Goal: Task Accomplishment & Management: Complete application form

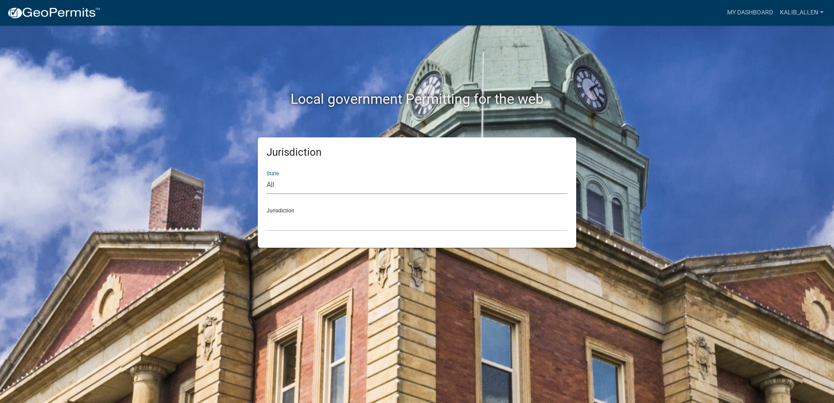
click at [324, 187] on select "All [US_STATE] [US_STATE] [US_STATE] [US_STATE] [US_STATE] [US_STATE] [US_STATE…" at bounding box center [416, 185] width 301 height 18
select select "[US_STATE]"
click at [266, 176] on select "All [US_STATE] [US_STATE] [US_STATE] [US_STATE] [US_STATE] [US_STATE] [US_STATE…" at bounding box center [416, 185] width 301 height 18
click at [300, 219] on select "City of [GEOGRAPHIC_DATA], [US_STATE] City of [GEOGRAPHIC_DATA], [US_STATE] Cit…" at bounding box center [416, 222] width 301 height 18
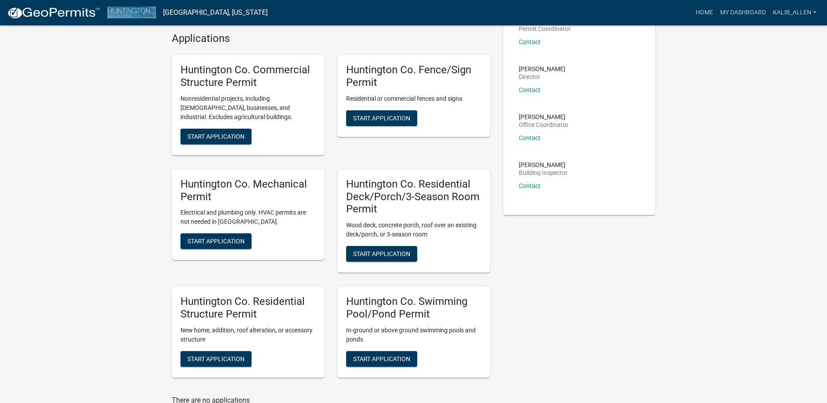
scroll to position [87, 0]
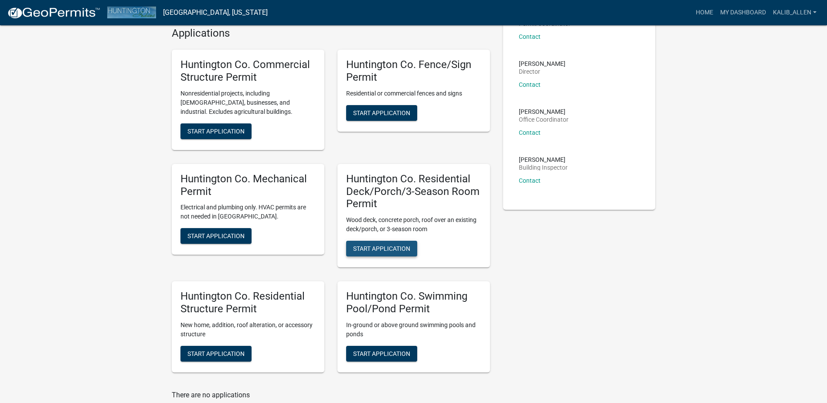
click at [385, 249] on span "Start Application" at bounding box center [381, 248] width 57 height 7
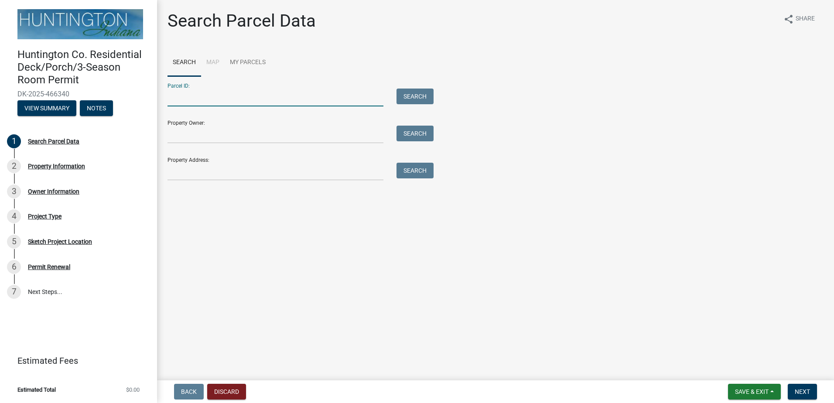
click at [245, 104] on input "Parcel ID:" at bounding box center [275, 98] width 216 height 18
click at [404, 97] on button "Search" at bounding box center [414, 97] width 37 height 16
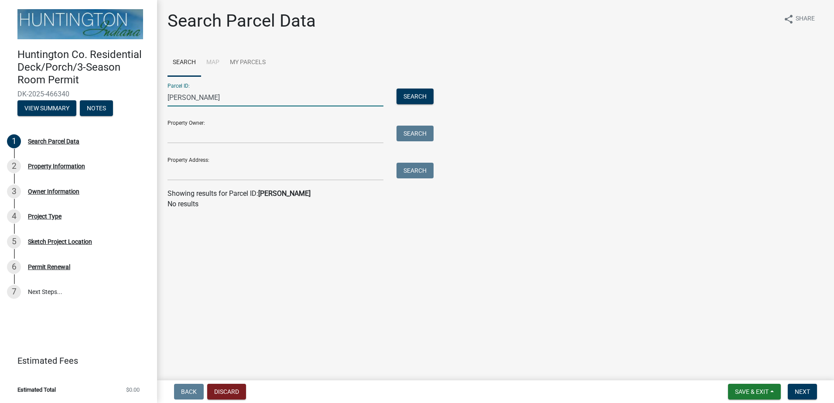
drag, startPoint x: 263, startPoint y: 97, endPoint x: 208, endPoint y: 95, distance: 55.8
click at [208, 95] on input "[PERSON_NAME]" at bounding box center [275, 98] width 216 height 18
drag, startPoint x: 243, startPoint y: 98, endPoint x: 80, endPoint y: 92, distance: 162.7
click at [80, 92] on div "Huntington Co. Residential Deck/Porch/3-Season Room Permit DK-2025-466340 View …" at bounding box center [417, 201] width 834 height 403
type input "[PERSON_NAME]"
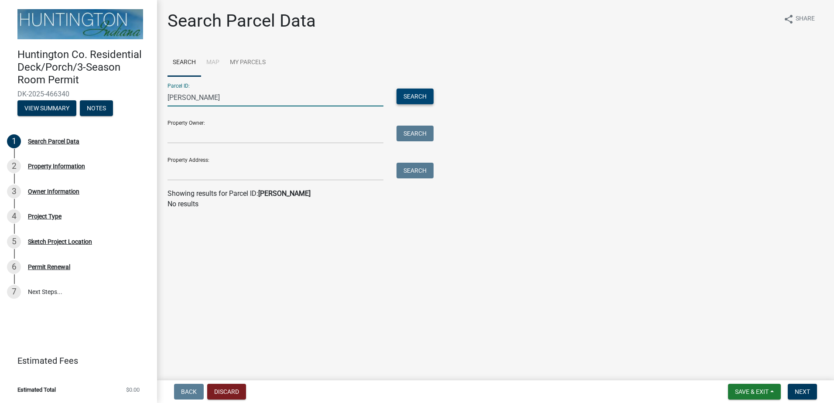
click at [413, 100] on button "Search" at bounding box center [414, 97] width 37 height 16
drag, startPoint x: 231, startPoint y: 95, endPoint x: 119, endPoint y: 94, distance: 112.1
click at [119, 94] on div "Huntington Co. Residential Deck/Porch/3-Season Room Permit DK-2025-466340 View …" at bounding box center [417, 201] width 834 height 403
click at [211, 137] on input "Property Owner:" at bounding box center [275, 135] width 216 height 18
paste input "[PERSON_NAME]"
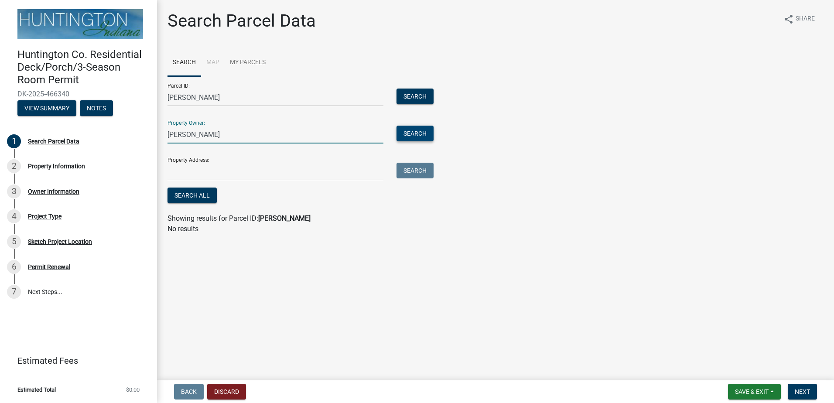
type input "[PERSON_NAME]"
click at [411, 130] on button "Search" at bounding box center [414, 134] width 37 height 16
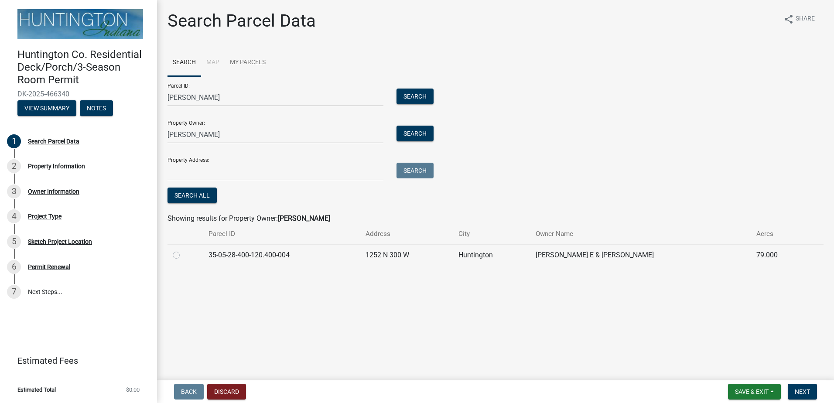
click at [183, 250] on label at bounding box center [183, 250] width 0 height 0
click at [183, 254] on input "radio" at bounding box center [186, 253] width 6 height 6
radio input "true"
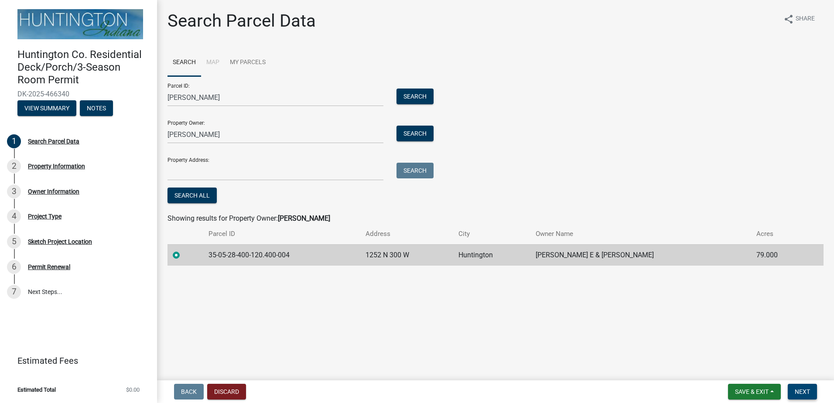
click at [805, 390] on span "Next" at bounding box center [801, 391] width 15 height 7
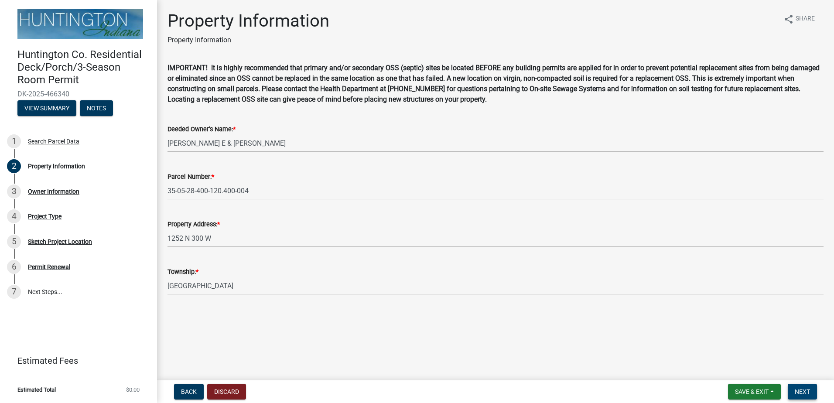
click at [800, 387] on button "Next" at bounding box center [801, 392] width 29 height 16
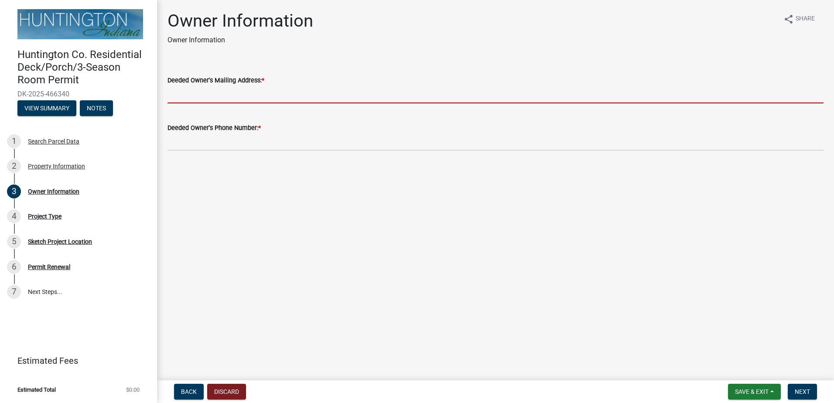
click at [241, 94] on input "Deeded Owner's Mailing Address: *" at bounding box center [495, 94] width 656 height 18
click at [416, 195] on main "Owner Information Owner Information share Share Deeded Owner's Mailing Address:…" at bounding box center [495, 188] width 677 height 377
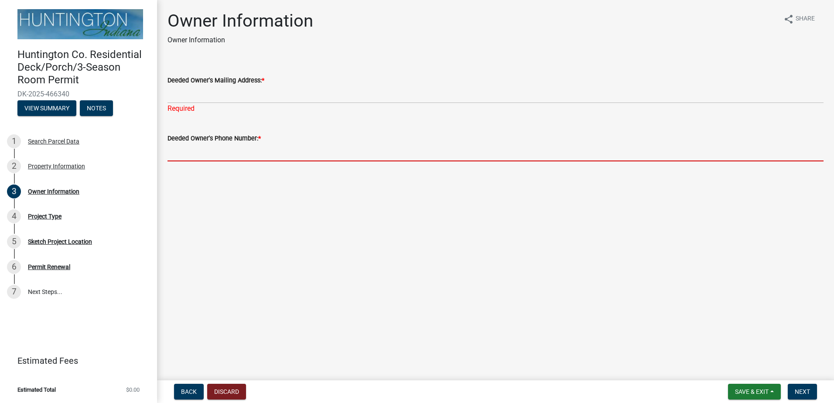
click at [241, 153] on input "Deeded Owner's Phone Number: *" at bounding box center [495, 152] width 656 height 18
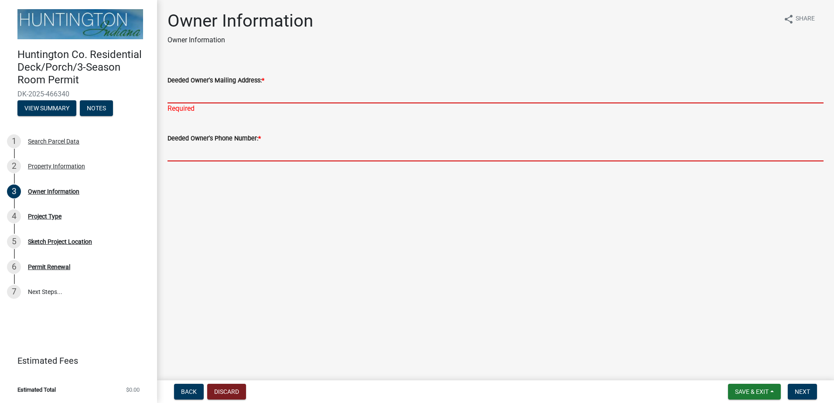
click at [221, 96] on input "Deeded Owner's Mailing Address: *" at bounding box center [495, 94] width 656 height 18
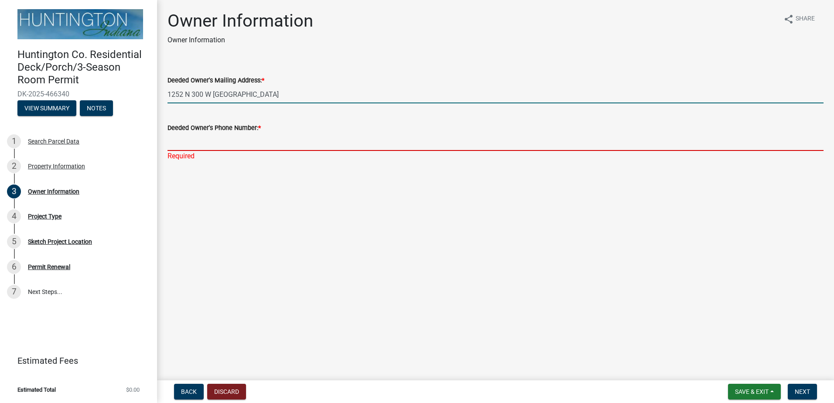
click at [303, 99] on input "1252 N 300 W [GEOGRAPHIC_DATA]" at bounding box center [495, 94] width 656 height 18
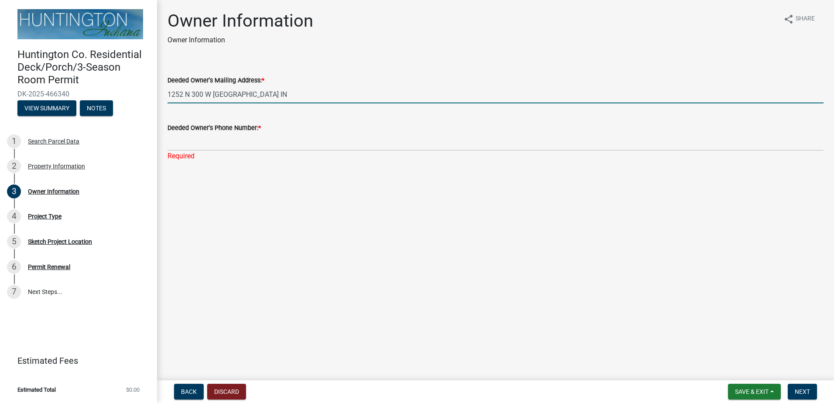
type input "1252 N 300 W [GEOGRAPHIC_DATA] IN"
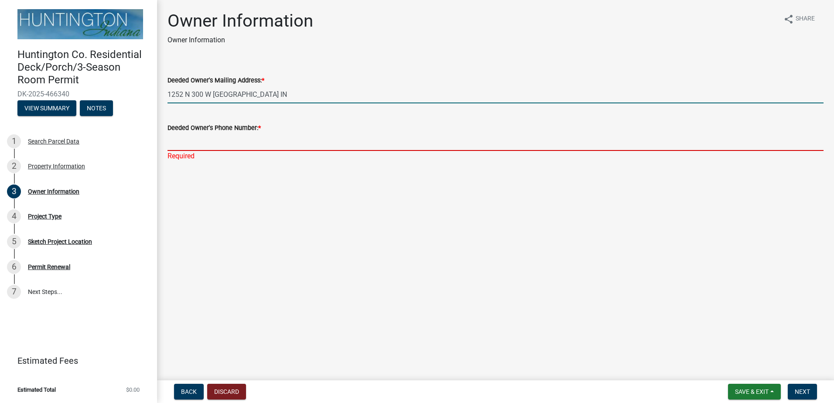
click at [260, 144] on input "Deeded Owner's Phone Number: *" at bounding box center [495, 142] width 656 height 18
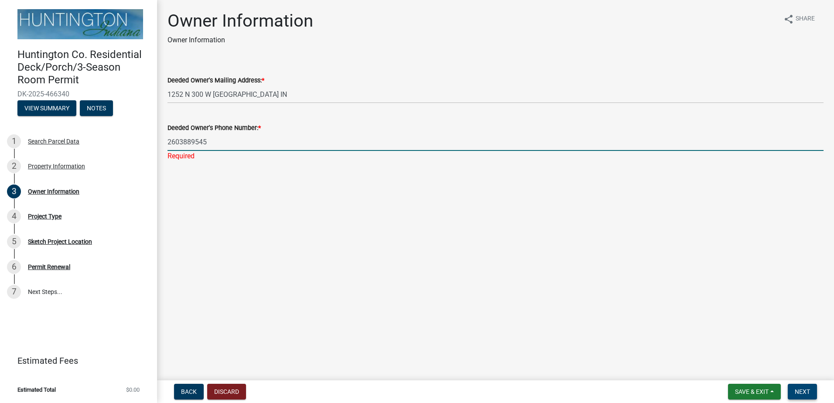
type input "2603889545"
click at [793, 387] on button "Next" at bounding box center [801, 392] width 29 height 16
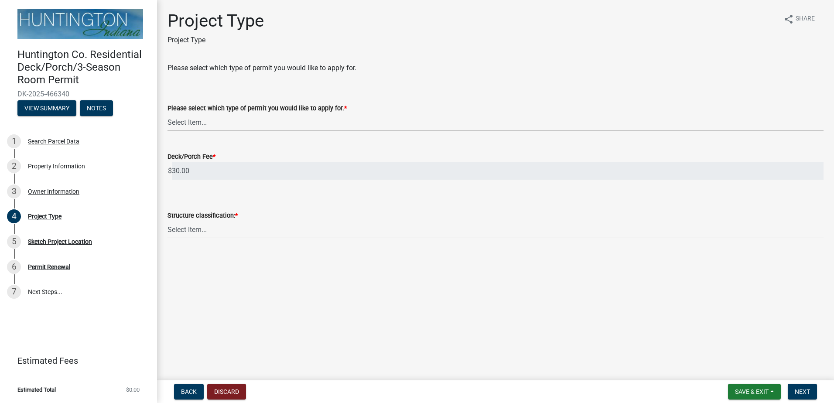
click at [259, 123] on select "Select Item... wood deck with roof wood deck without roof roof over existing wo…" at bounding box center [495, 122] width 656 height 18
click at [167, 113] on select "Select Item... wood deck with roof wood deck without roof roof over existing wo…" at bounding box center [495, 122] width 656 height 18
select select "72de0d4d-30a4-4760-a17f-a75ec8218792"
click at [236, 232] on select "Select Item... Single-family Two-family Multi-family Accessory structure" at bounding box center [495, 230] width 656 height 18
click at [167, 221] on select "Select Item... Single-family Two-family Multi-family Accessory structure" at bounding box center [495, 230] width 656 height 18
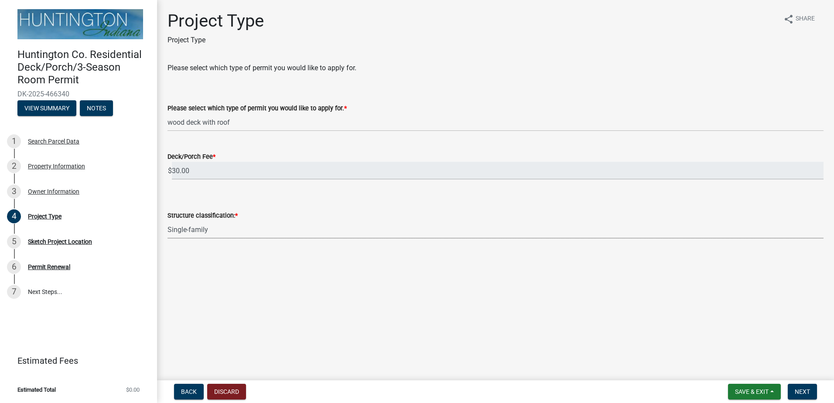
select select "974be428-3fb2-44e5-8e9f-39d0bd83e453"
click at [807, 392] on span "Next" at bounding box center [801, 391] width 15 height 7
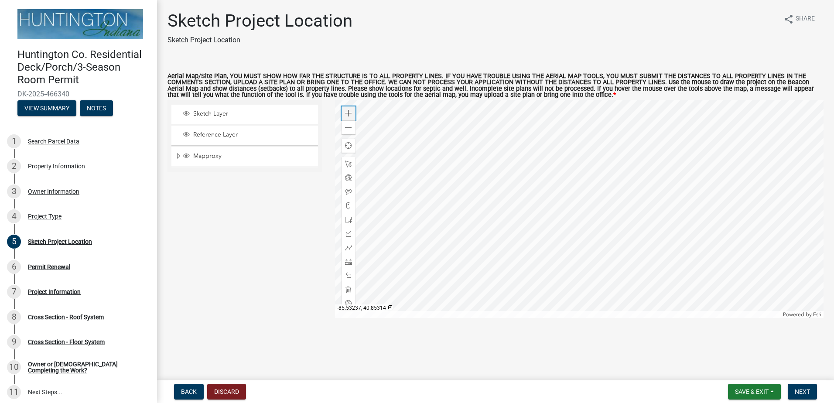
click at [348, 112] on span at bounding box center [348, 113] width 7 height 7
click at [574, 231] on div at bounding box center [579, 209] width 489 height 218
click at [349, 112] on span at bounding box center [348, 113] width 7 height 7
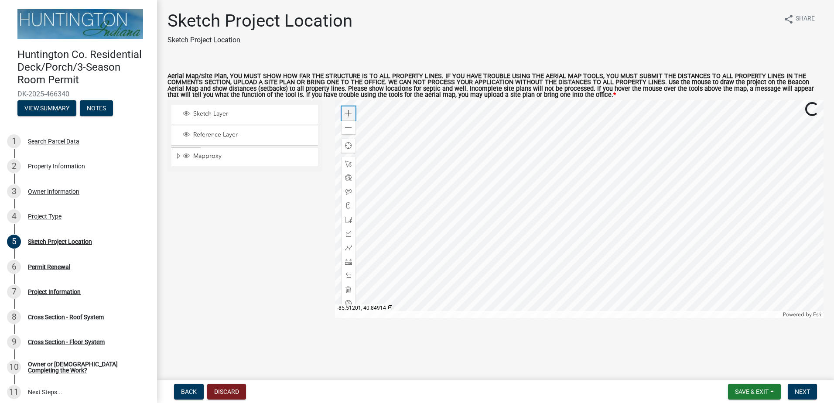
click at [349, 112] on span at bounding box center [348, 113] width 7 height 7
click at [650, 238] on div at bounding box center [579, 209] width 489 height 218
click at [350, 250] on span at bounding box center [348, 247] width 7 height 7
click at [578, 194] on div at bounding box center [579, 209] width 489 height 218
click at [582, 196] on div at bounding box center [579, 209] width 489 height 218
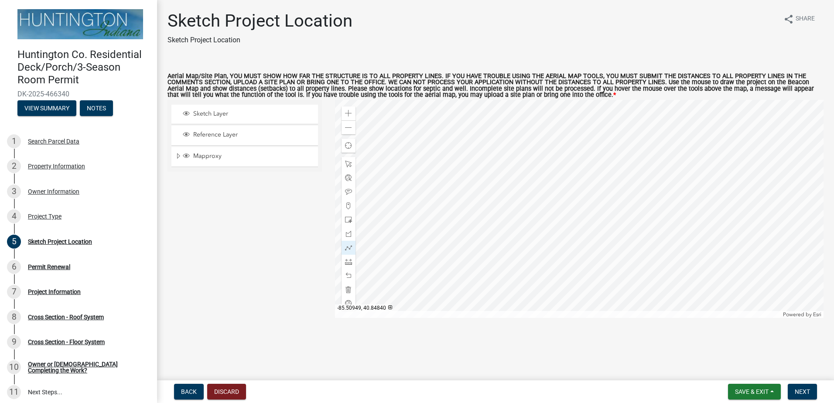
click at [561, 195] on div at bounding box center [579, 209] width 489 height 218
click at [561, 210] on div at bounding box center [579, 209] width 489 height 218
click at [582, 209] on div at bounding box center [579, 209] width 489 height 218
click at [582, 196] on div at bounding box center [579, 209] width 489 height 218
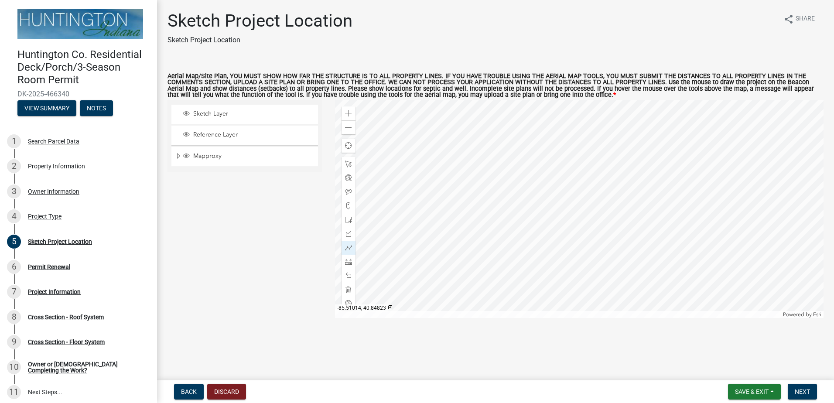
click at [300, 317] on div "Sketch Layer Reference Layer Mapproxy City/Town Limits Townships Parcels Roads …" at bounding box center [244, 209] width 167 height 218
click at [805, 388] on span "Next" at bounding box center [801, 391] width 15 height 7
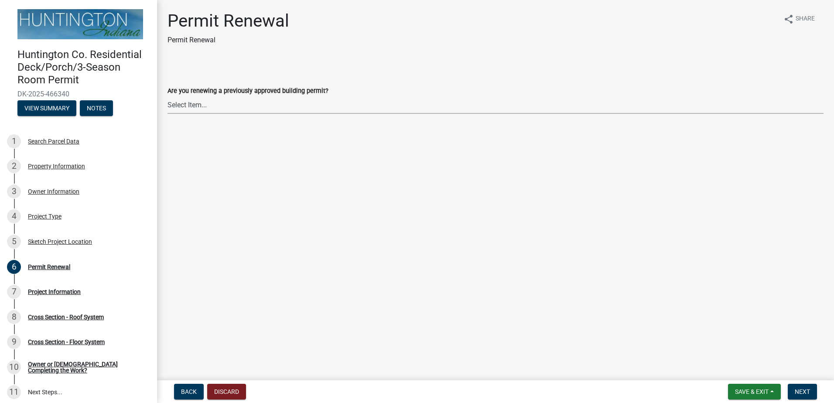
click at [289, 110] on select "Select Item... Yes No" at bounding box center [495, 105] width 656 height 18
click at [167, 96] on select "Select Item... Yes No" at bounding box center [495, 105] width 656 height 18
select select "75b696c2-8f3d-4cce-a970-cf0ce90adcc6"
click at [809, 394] on span "Next" at bounding box center [801, 391] width 15 height 7
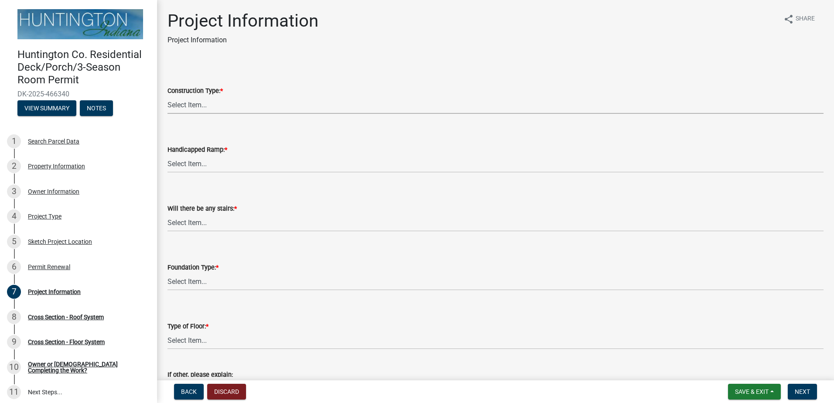
click at [203, 103] on select "Select Item... New Construction Addition to Existing Reconstruction or Alterati…" at bounding box center [495, 105] width 656 height 18
click at [167, 96] on select "Select Item... New Construction Addition to Existing Reconstruction or Alterati…" at bounding box center [495, 105] width 656 height 18
select select "c2d6a53e-caa9-469f-96d8-1d44774090ff"
click at [228, 169] on select "Select Item... Yes No" at bounding box center [495, 164] width 656 height 18
click at [167, 155] on select "Select Item... Yes No" at bounding box center [495, 164] width 656 height 18
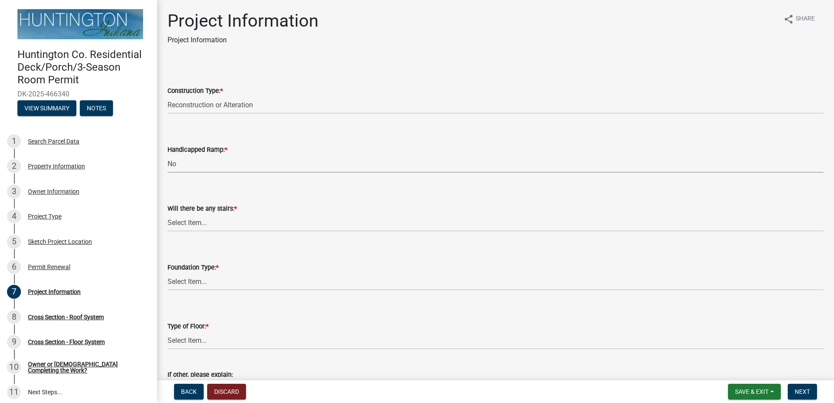
select select "fec0150a-b2e8-4a38-90fa-f28c390ef04e"
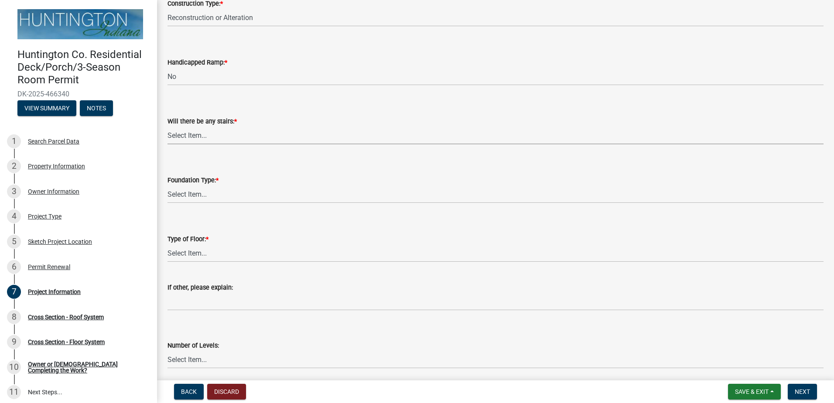
click at [204, 137] on select "Select Item... Yes No" at bounding box center [495, 135] width 656 height 18
click at [167, 126] on select "Select Item... Yes No" at bounding box center [495, 135] width 656 height 18
select select "ccf793fd-5dd4-4dab-b980-857ab6ddea0a"
click at [222, 192] on select "Select Item... Postholes (36-inches deep minimum) - required if attached Footer…" at bounding box center [495, 194] width 656 height 18
click at [167, 185] on select "Select Item... Postholes (36-inches deep minimum) - required if attached Footer…" at bounding box center [495, 194] width 656 height 18
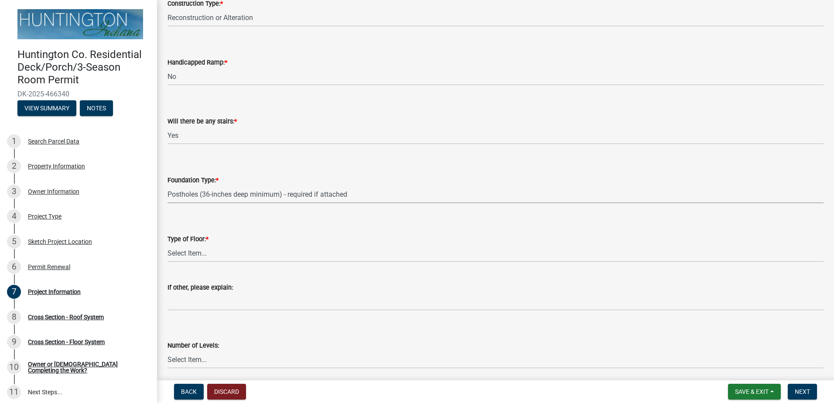
select select "f2ef55cb-80f2-4eb1-91fb-929be7ae3aa4"
click at [248, 256] on select "Select Item... Wood Composite Decking Concrete Slab Other" at bounding box center [495, 253] width 656 height 18
click at [167, 244] on select "Select Item... Wood Composite Decking Concrete Slab Other" at bounding box center [495, 253] width 656 height 18
select select "1784edda-6a47-4478-8408-35bea9d45f15"
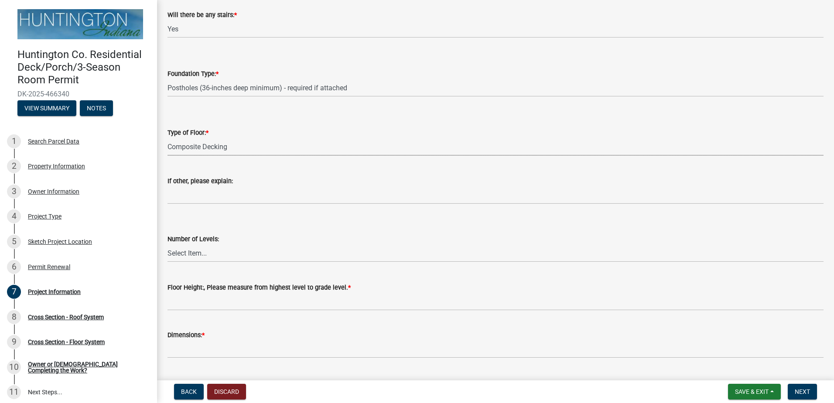
scroll to position [218, 0]
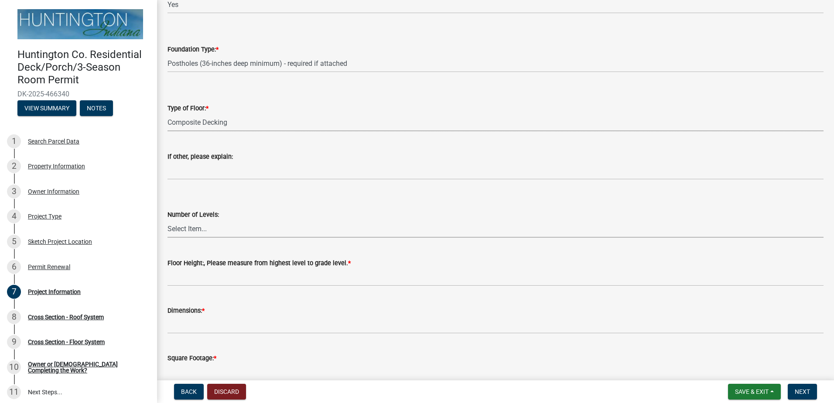
click at [231, 232] on select "Select Item... One Two Three Four" at bounding box center [495, 229] width 656 height 18
click at [167, 220] on select "Select Item... One Two Three Four" at bounding box center [495, 229] width 656 height 18
select select "54b2561f-7f95-4f13-92ca-232fb940fb55"
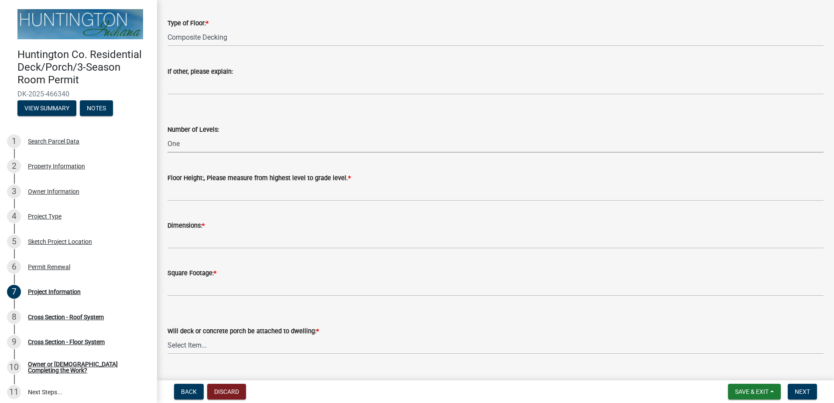
scroll to position [305, 0]
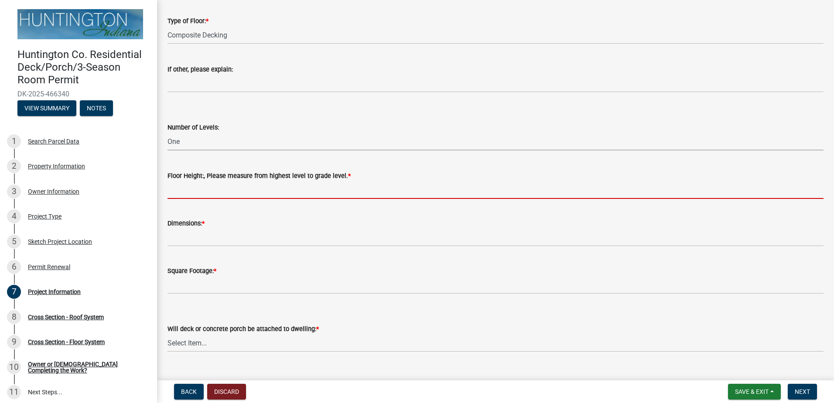
click at [224, 194] on input "Floor Height:, Please measure from highest level to grade level. *" at bounding box center [495, 190] width 656 height 18
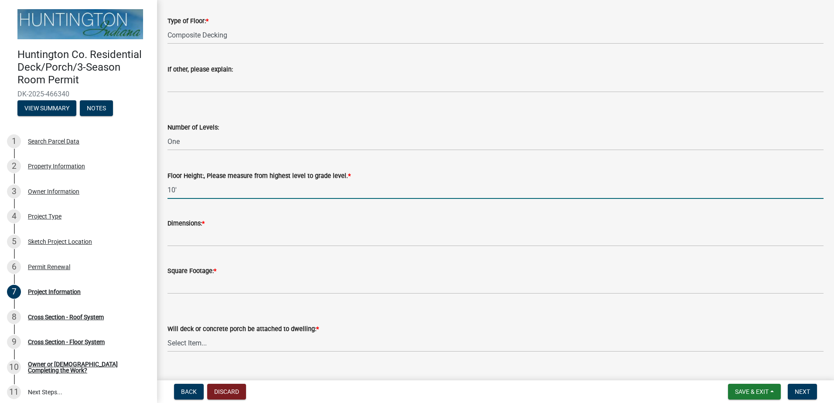
type input "10'"
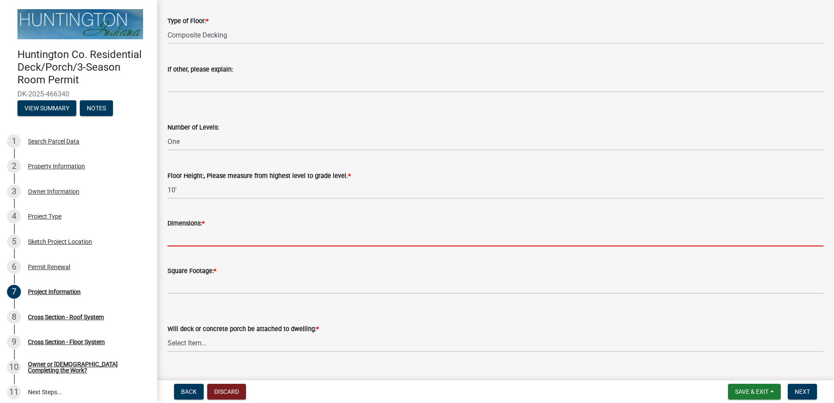
click at [210, 242] on input "Dimensions: *" at bounding box center [495, 237] width 656 height 18
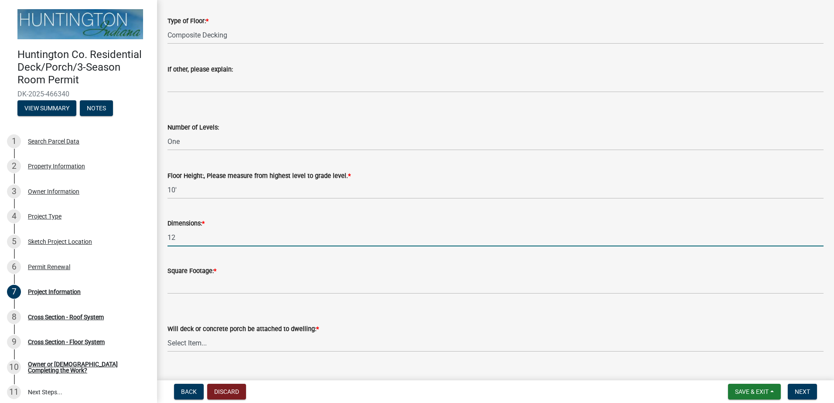
type input "1"
type input "38x12"
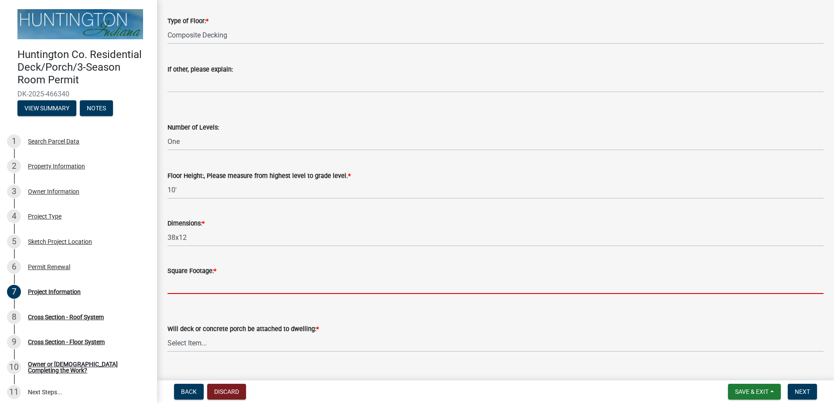
click at [218, 287] on input "Square Footage: *" at bounding box center [495, 285] width 656 height 18
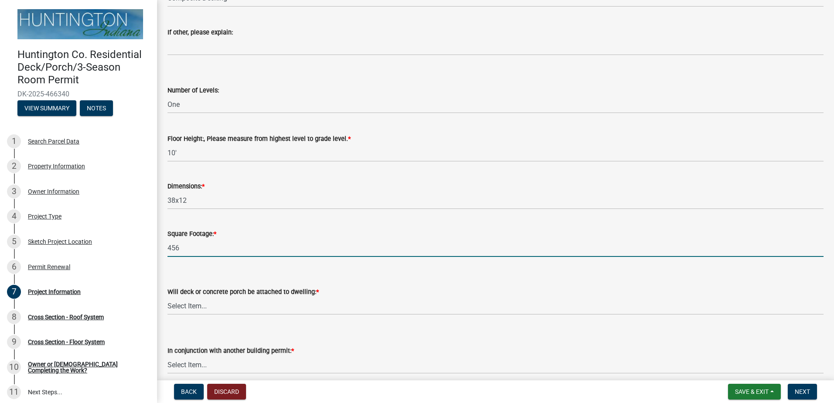
scroll to position [392, 0]
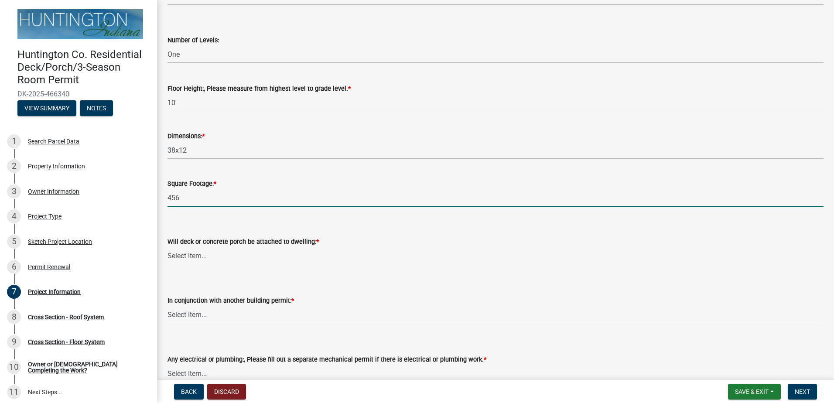
type input "456"
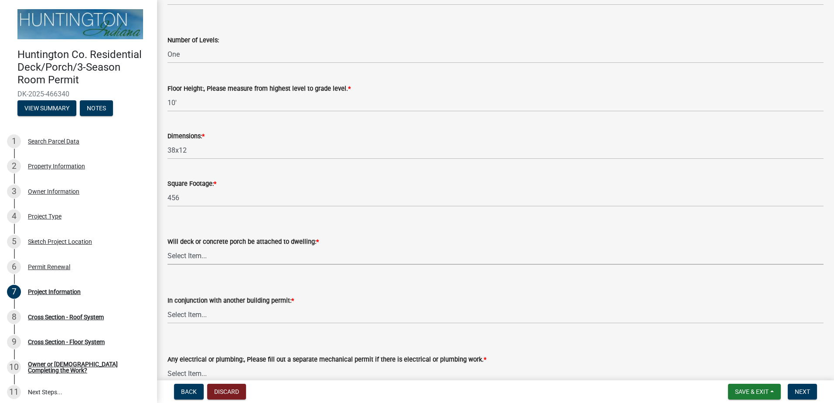
click at [247, 258] on select "Select Item... attached detached" at bounding box center [495, 256] width 656 height 18
click at [167, 247] on select "Select Item... attached detached" at bounding box center [495, 256] width 656 height 18
select select "5d94bfeb-bbdb-4df1-80b3-951fe4ef2bc2"
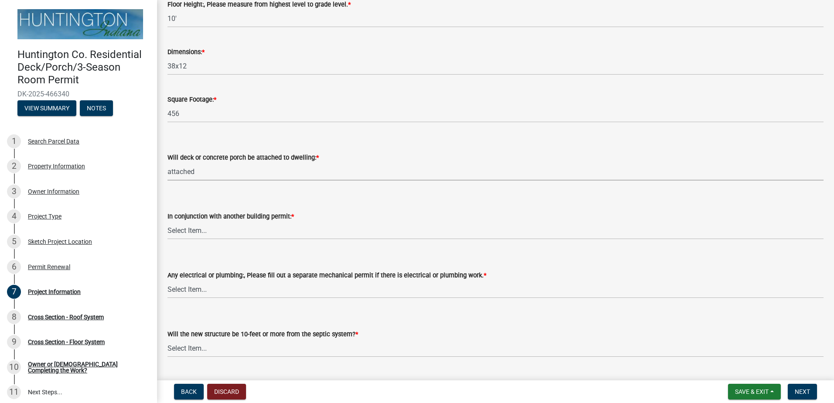
scroll to position [480, 0]
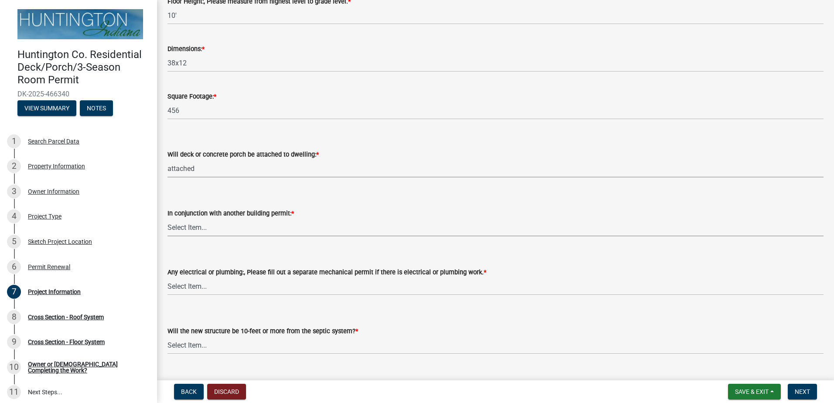
click at [245, 234] on select "Select Item... Yes No" at bounding box center [495, 227] width 656 height 18
click at [167, 218] on select "Select Item... Yes No" at bounding box center [495, 227] width 656 height 18
select select "a7e385a0-0cd1-4372-aa45-c651bc497d77"
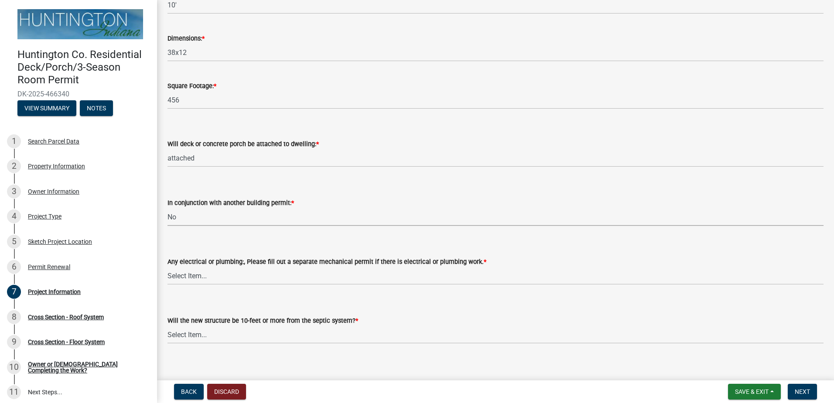
scroll to position [499, 0]
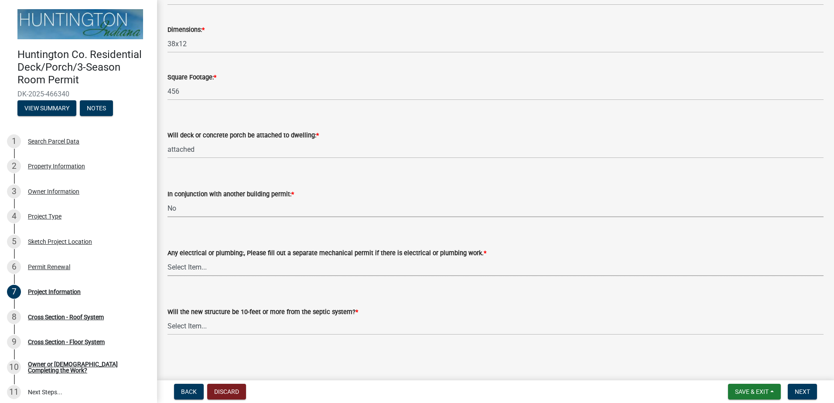
click at [235, 268] on select "Select Item... Electrical Plumbing Both Neither" at bounding box center [495, 267] width 656 height 18
click at [167, 258] on select "Select Item... Electrical Plumbing Both Neither" at bounding box center [495, 267] width 656 height 18
select select "f8accff7-e311-4f10-943d-020d44278482"
click at [210, 326] on select "Select Item... Yes No (Health Dept. approval needed) NA" at bounding box center [495, 326] width 656 height 18
click at [167, 317] on select "Select Item... Yes No (Health Dept. approval needed) NA" at bounding box center [495, 326] width 656 height 18
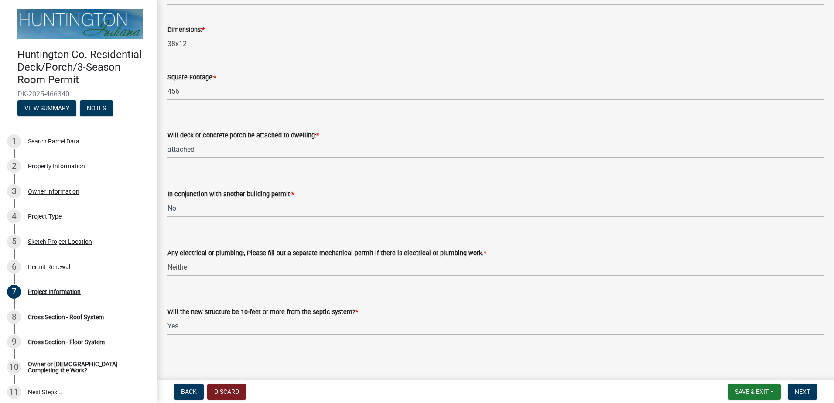
select select "ecf9a431-8e16-4bcc-9b18-fcdf5c828e2c"
click at [810, 391] on button "Next" at bounding box center [801, 392] width 29 height 16
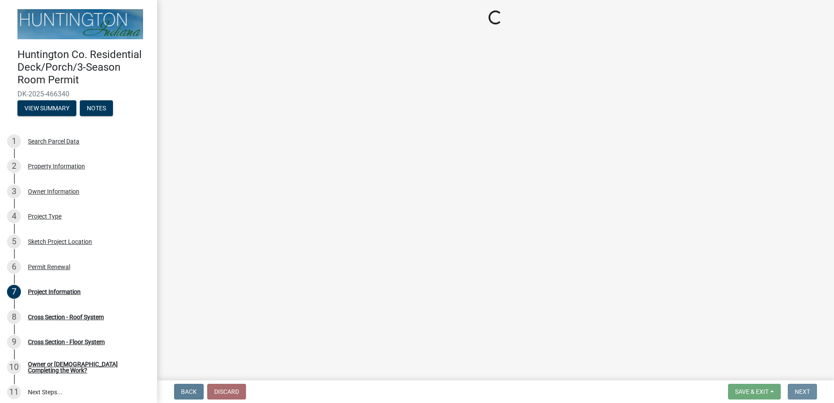
scroll to position [0, 0]
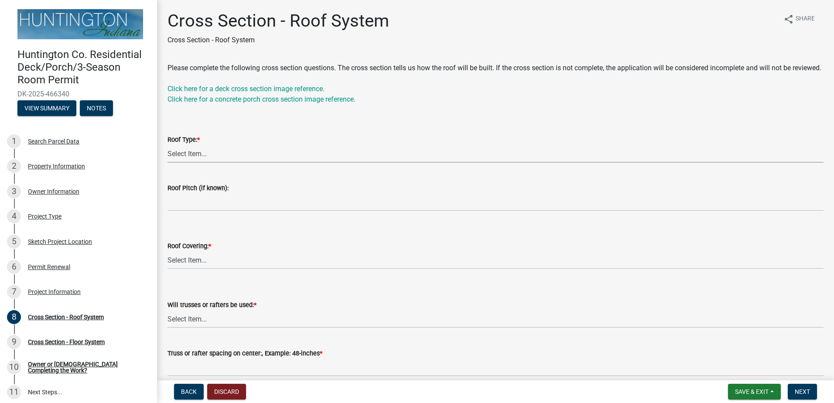
click at [202, 163] on select "Select Item... Shed [PERSON_NAME] Hip Other" at bounding box center [495, 154] width 656 height 18
click at [167, 155] on select "Select Item... Shed [PERSON_NAME] Hip Other" at bounding box center [495, 154] width 656 height 18
select select "5ab332a2-a9f6-49fe-93a8-5742621f9fa9"
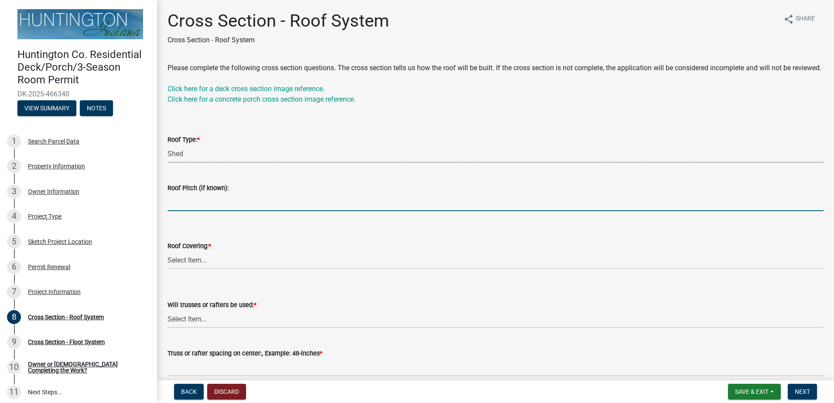
click at [222, 211] on input "Roof Pitch (if known):" at bounding box center [495, 202] width 656 height 18
type input "4"
click at [224, 267] on select "Select Item... Shingles Metal Other" at bounding box center [495, 260] width 656 height 18
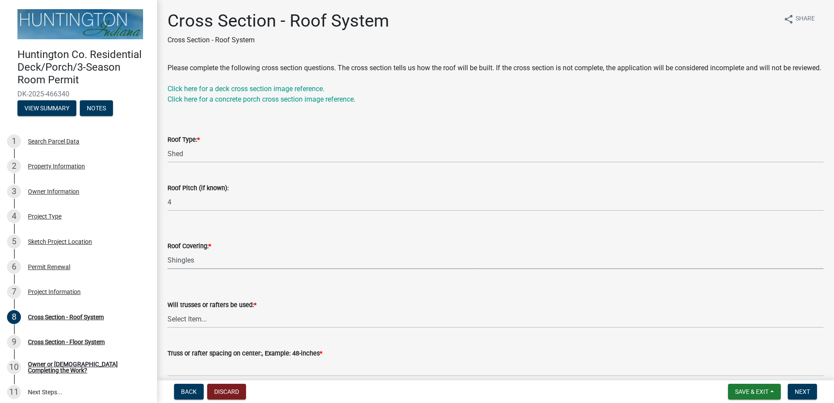
click at [167, 262] on select "Select Item... Shingles Metal Other" at bounding box center [495, 260] width 656 height 18
select select "5a24cf98-274a-4d65-89e6-72a78de49331"
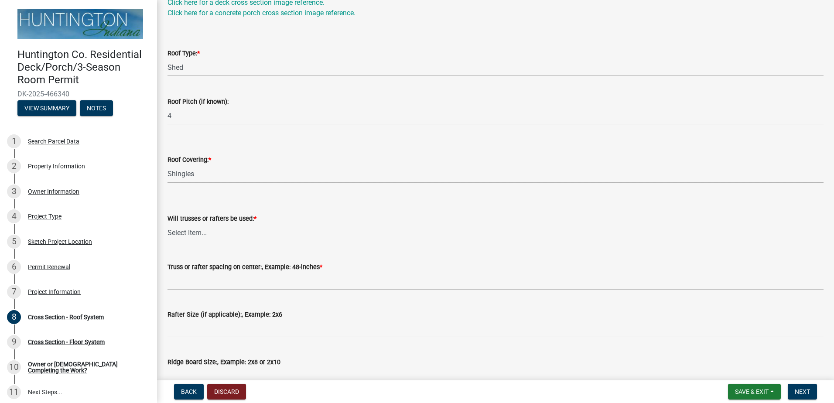
scroll to position [87, 0]
click at [217, 241] on select "Select Item... Trusses Rafters" at bounding box center [495, 232] width 656 height 18
click at [167, 233] on select "Select Item... Trusses Rafters" at bounding box center [495, 232] width 656 height 18
select select "3b1977d0-1592-4ad5-bb58-e7a88d767148"
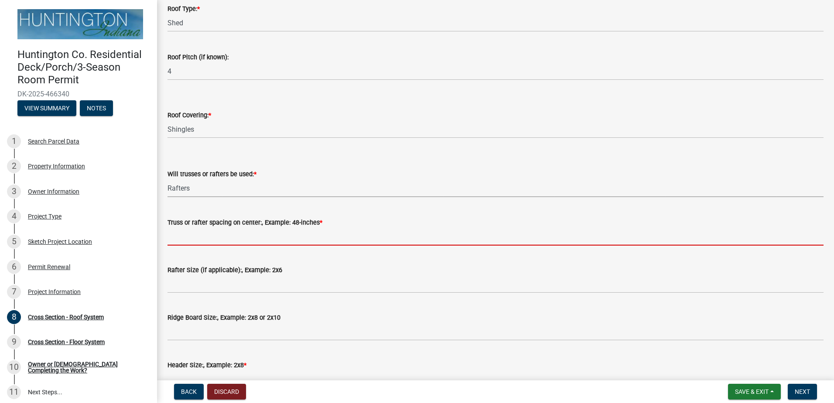
click at [217, 245] on input "Truss or rafter spacing on center:, Example: 48-inches *" at bounding box center [495, 237] width 656 height 18
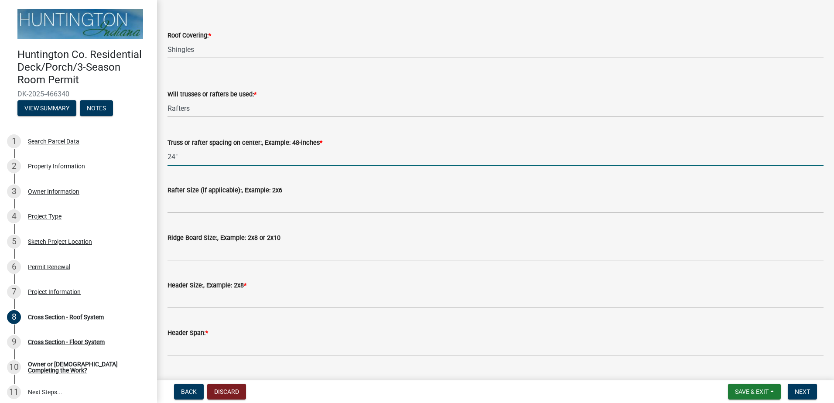
scroll to position [218, 0]
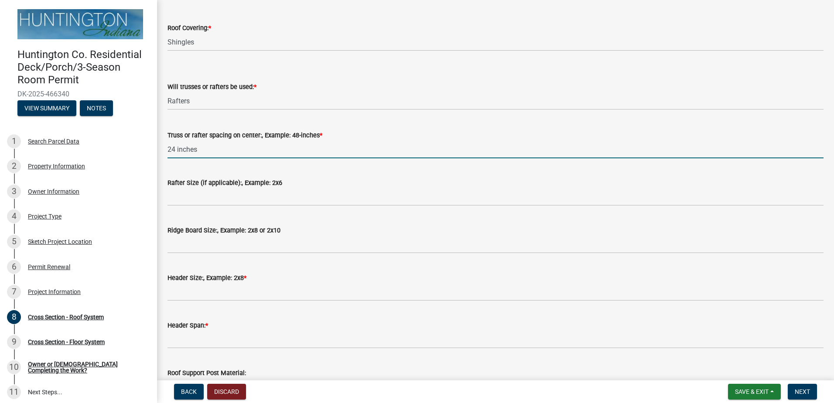
type input "24 inches"
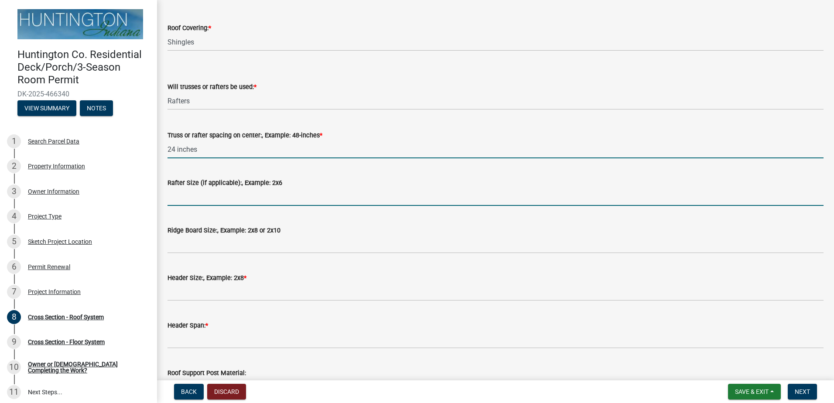
click at [223, 206] on input "Rafter Size (if applicable):, Example: 2x6" at bounding box center [495, 197] width 656 height 18
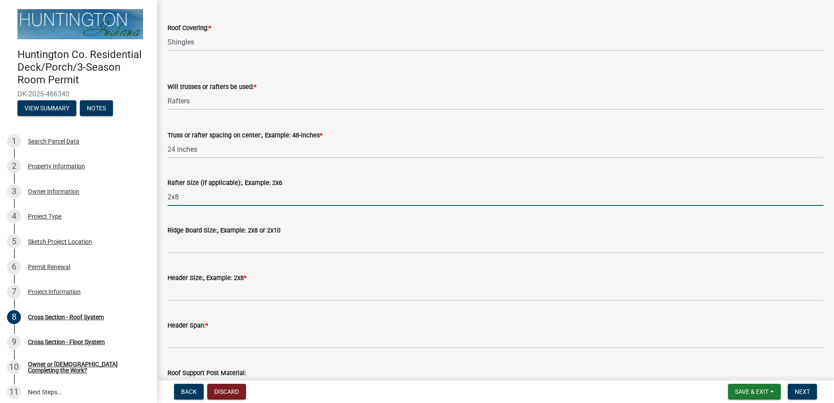
type input "2x8"
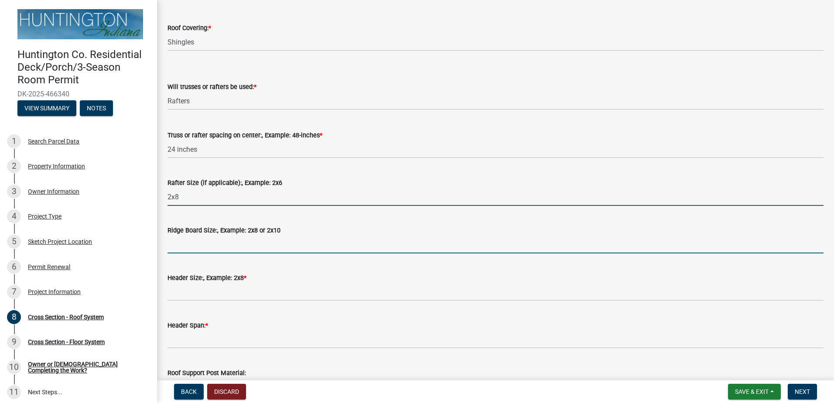
click at [202, 253] on input "Ridge Board Size:, Example: 2x8 or 2x10" at bounding box center [495, 244] width 656 height 18
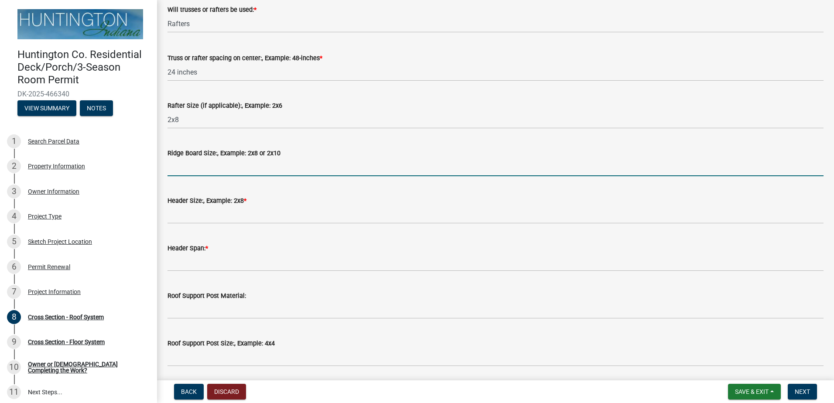
scroll to position [305, 0]
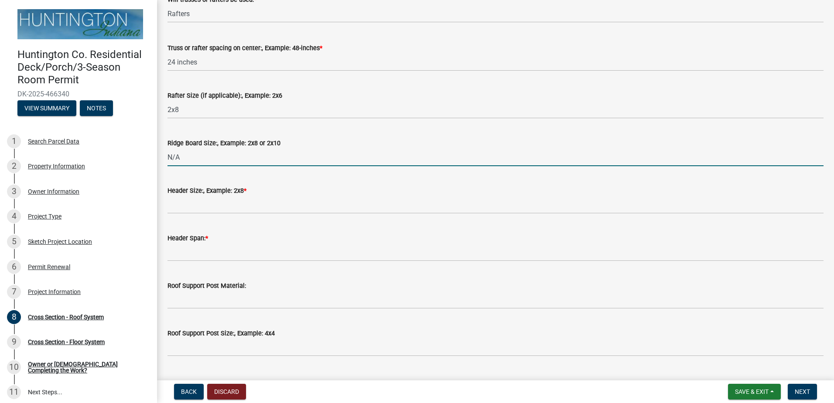
type input "N/A"
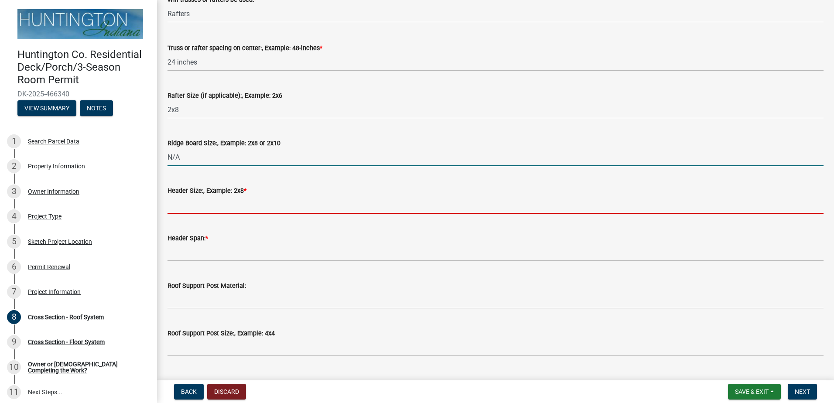
click at [205, 214] on input "Header Size:, Example: 2x8 *" at bounding box center [495, 205] width 656 height 18
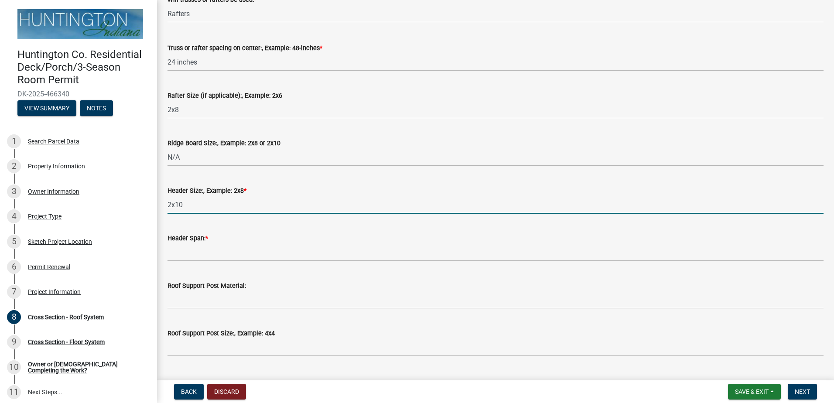
type input "2x10"
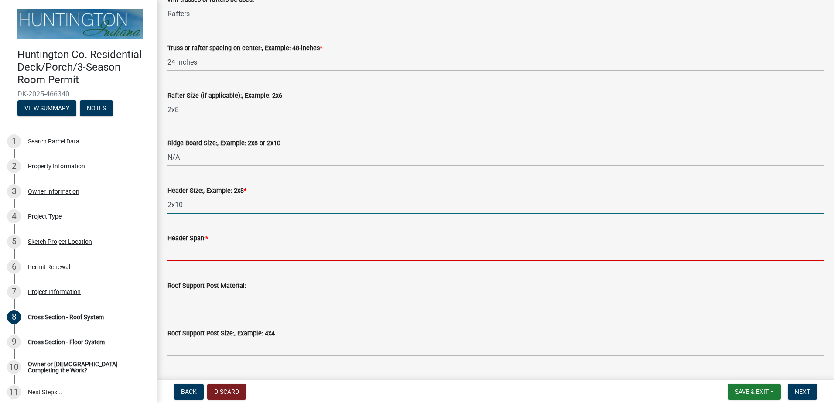
click at [203, 261] on input "Header Span: *" at bounding box center [495, 252] width 656 height 18
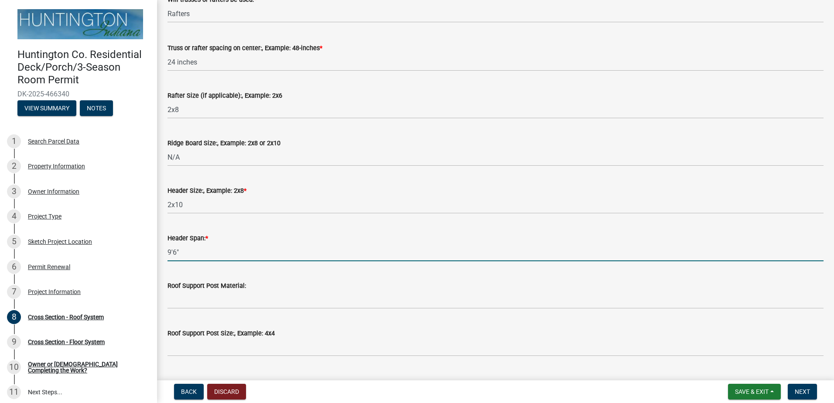
scroll to position [349, 0]
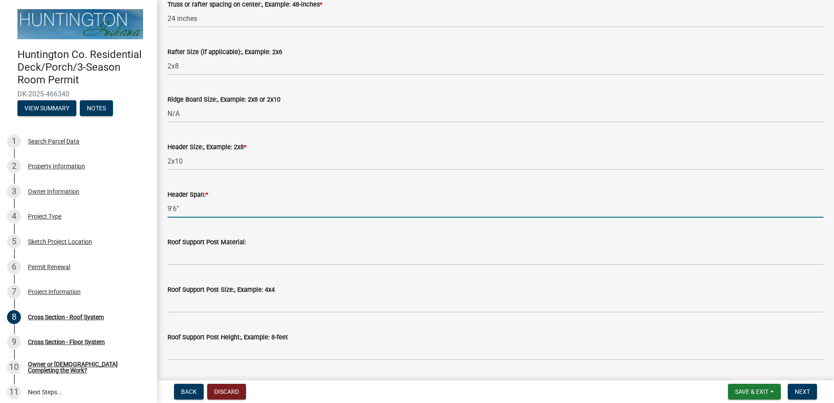
type input "9'6""
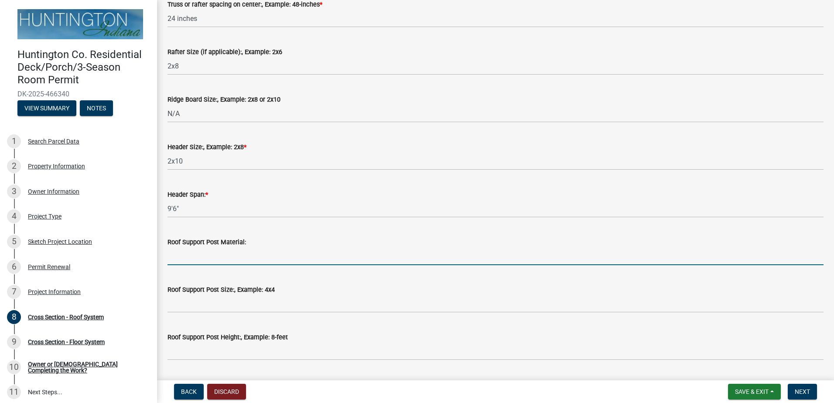
click at [196, 265] on input "Roof Support Post Material:" at bounding box center [495, 256] width 656 height 18
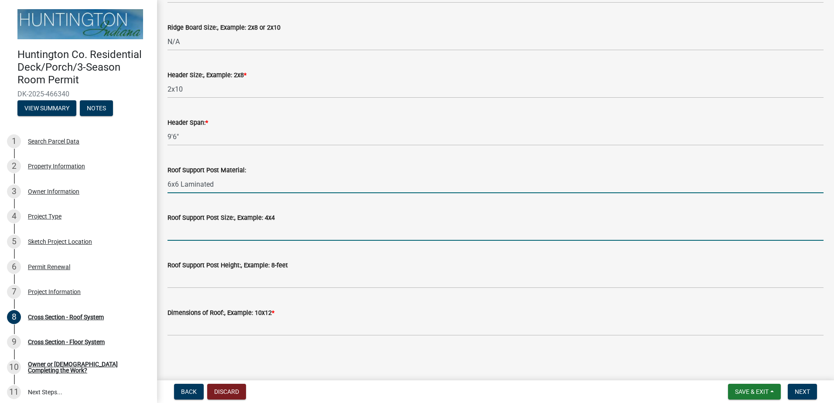
click at [217, 235] on input "Roof Support Post Size:, Example: 4x4" at bounding box center [495, 232] width 656 height 18
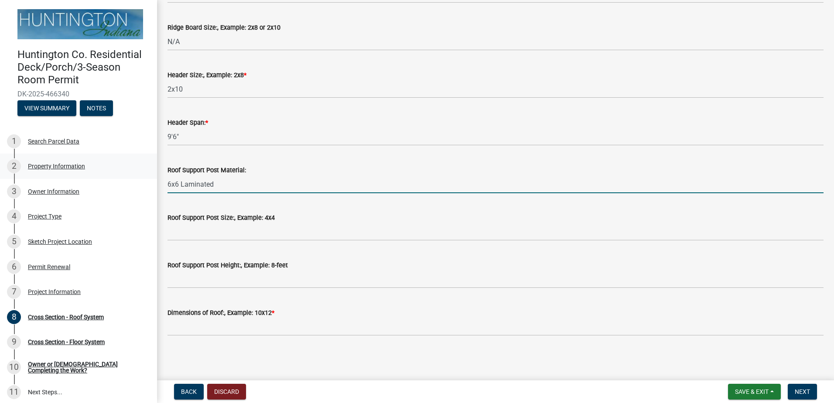
drag, startPoint x: 222, startPoint y: 183, endPoint x: 36, endPoint y: 163, distance: 186.8
click at [36, 163] on div "Huntington Co. Residential Deck/Porch/3-Season Room Permit DK-2025-466340 View …" at bounding box center [417, 201] width 834 height 403
type input "Y"
type input "T"
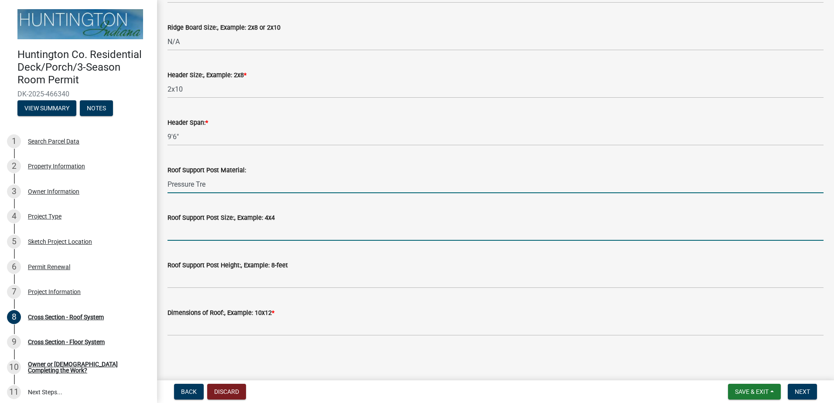
click at [213, 186] on input "Pressure Tre" at bounding box center [495, 184] width 656 height 18
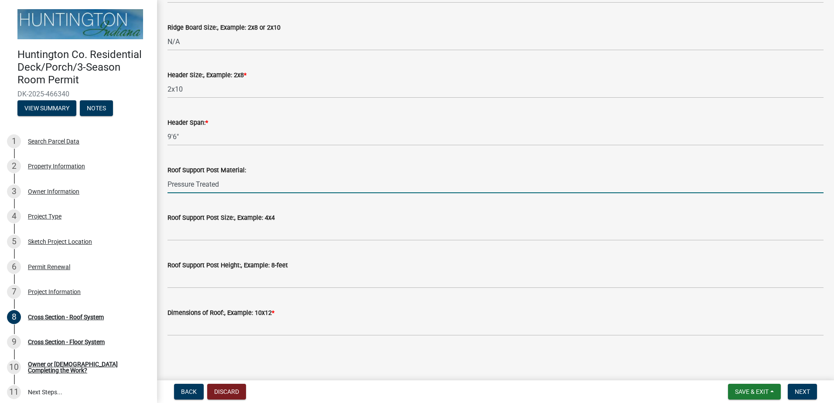
type input "Pressure Treated"
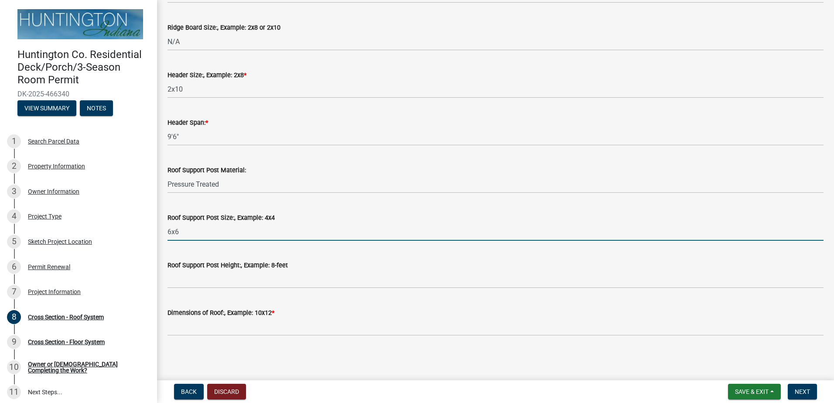
type input "6x6"
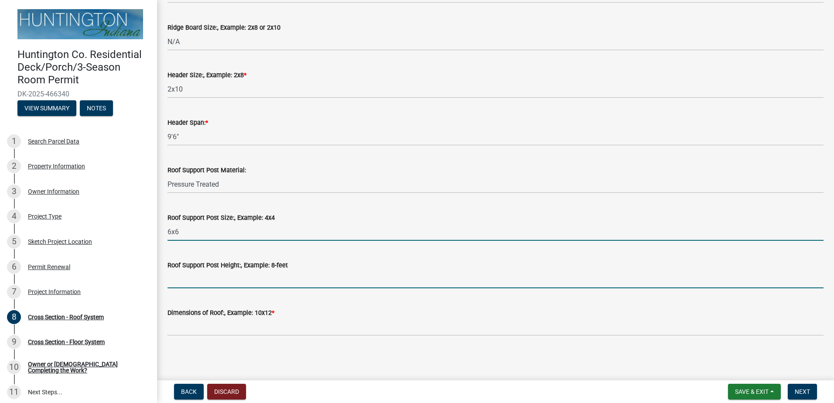
click at [205, 277] on input "Roof Support Post Height:, Example: 8-feet" at bounding box center [495, 279] width 656 height 18
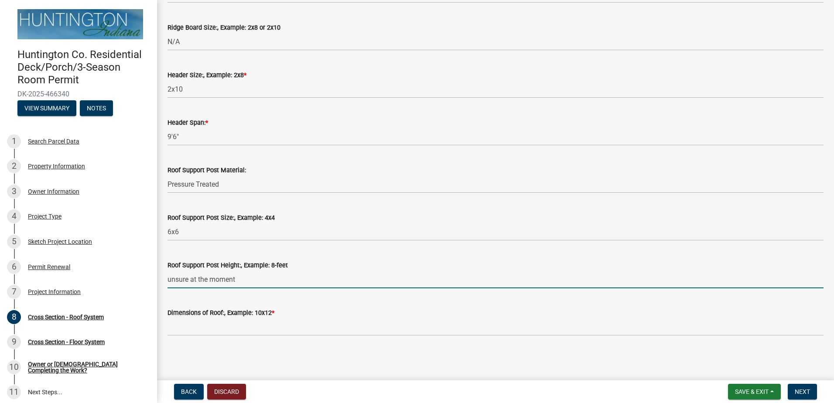
type input "unsure at the moment"
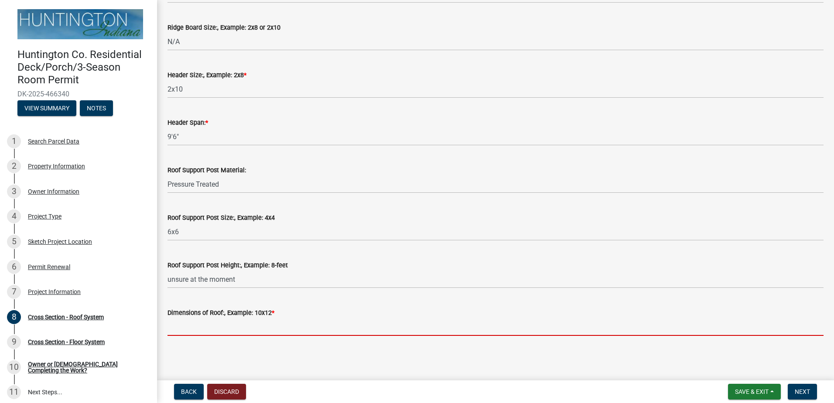
click at [222, 330] on input "Dimensions of Roof:, Example: 10x12 *" at bounding box center [495, 327] width 656 height 18
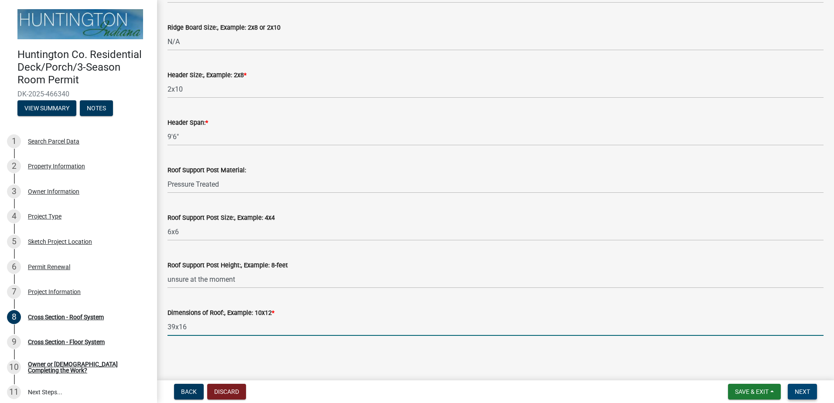
type input "39x16"
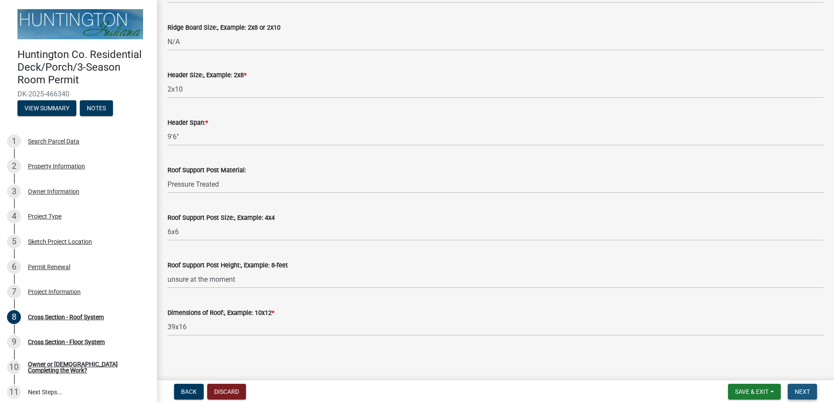
click at [804, 387] on button "Next" at bounding box center [801, 392] width 29 height 16
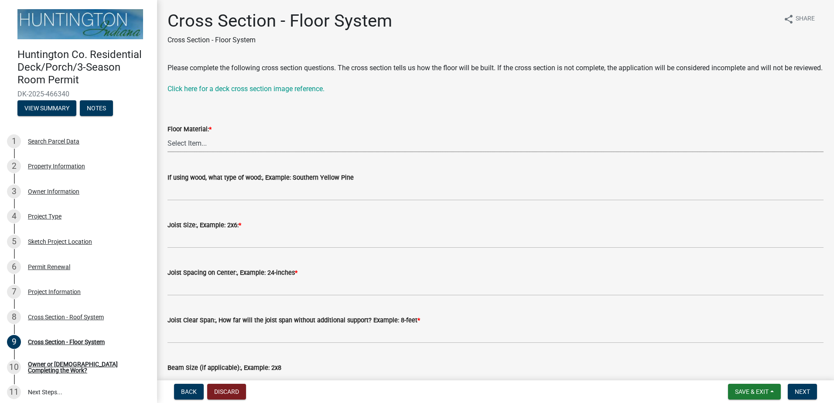
click at [213, 152] on select "Select Item... Wood Composite" at bounding box center [495, 143] width 656 height 18
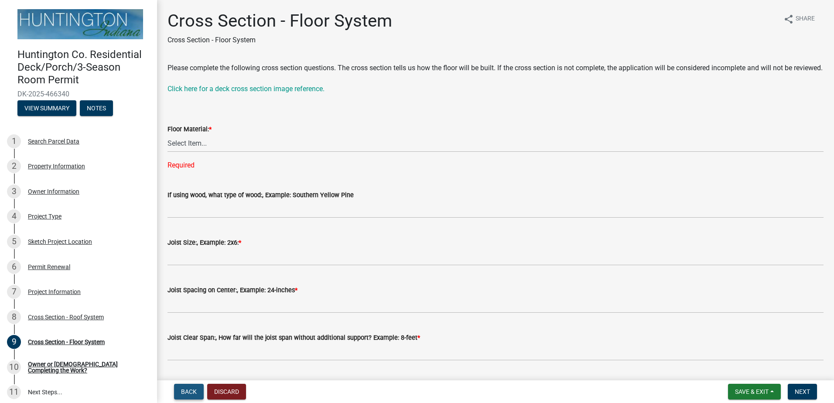
click at [197, 393] on button "Back" at bounding box center [189, 392] width 30 height 16
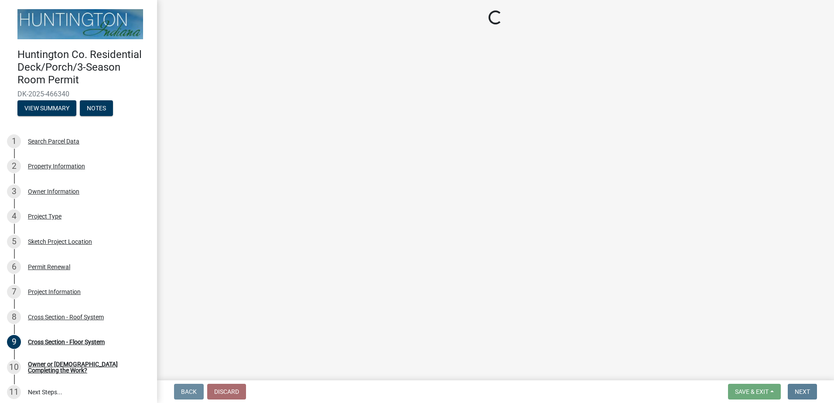
select select "5ab332a2-a9f6-49fe-93a8-5742621f9fa9"
select select "5a24cf98-274a-4d65-89e6-72a78de49331"
select select "3b1977d0-1592-4ad5-bb58-e7a88d767148"
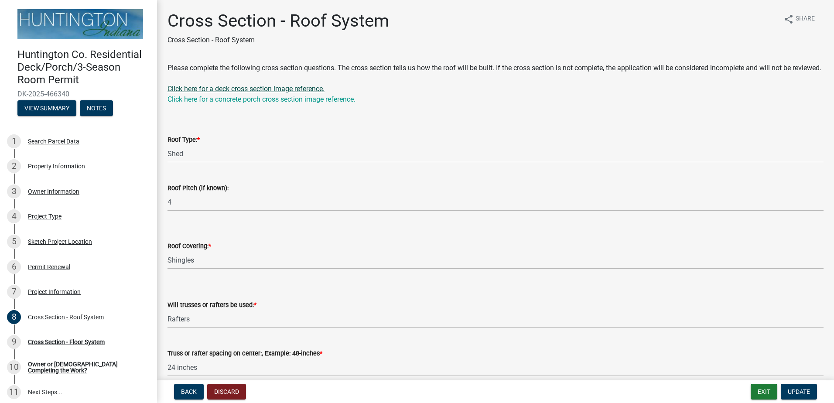
click at [225, 93] on link "Click here for a deck cross section image reference." at bounding box center [245, 89] width 157 height 8
click at [234, 103] on link "Click here for a concrete porch cross section image reference." at bounding box center [261, 99] width 188 height 8
click at [238, 93] on link "Click here for a deck cross section image reference." at bounding box center [245, 89] width 157 height 8
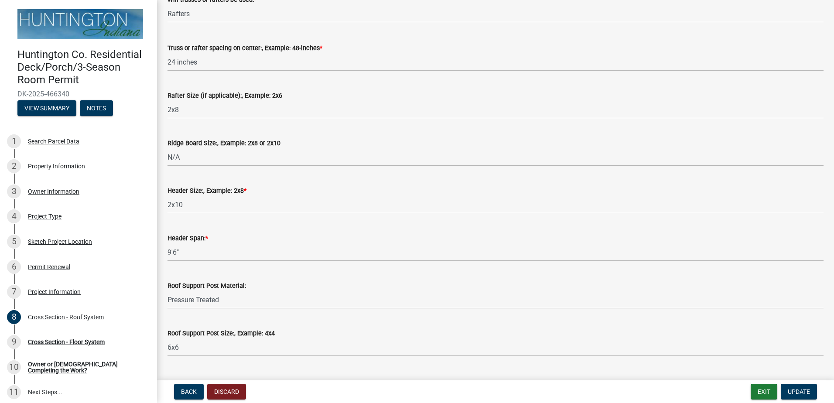
scroll to position [431, 0]
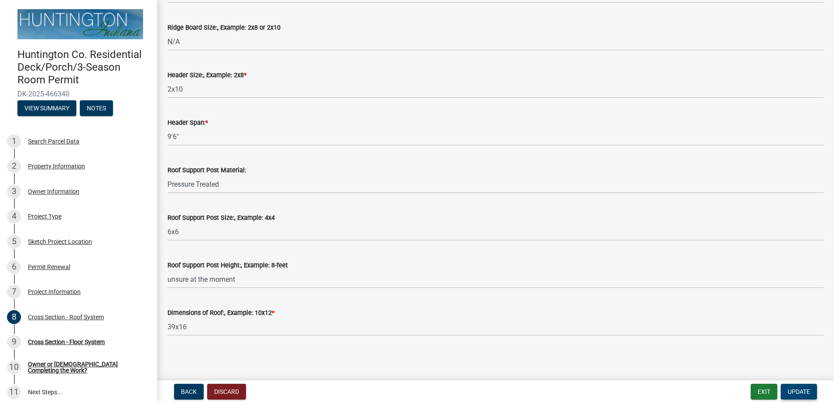
click at [800, 393] on span "Update" at bounding box center [798, 391] width 22 height 7
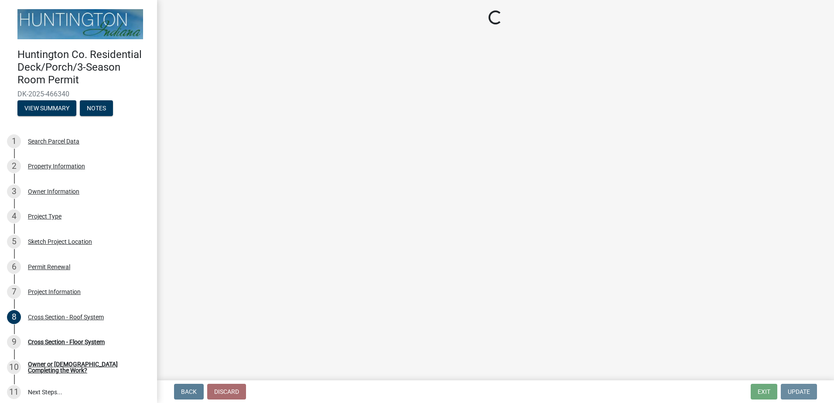
scroll to position [0, 0]
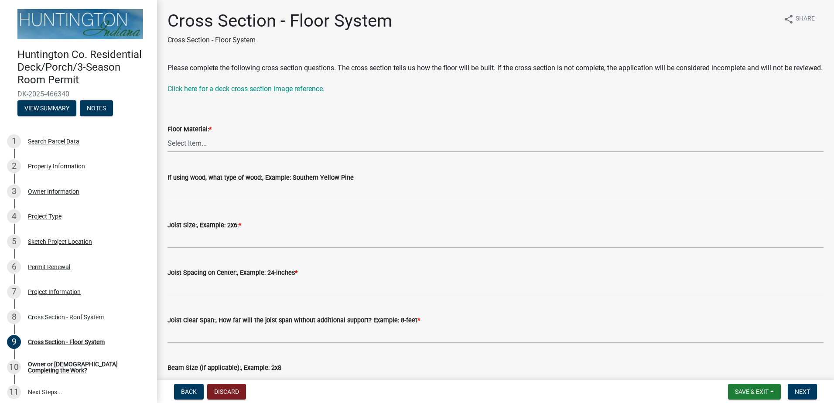
click at [235, 152] on select "Select Item... Wood Composite" at bounding box center [495, 143] width 656 height 18
click at [167, 145] on select "Select Item... Wood Composite" at bounding box center [495, 143] width 656 height 18
select select "914648ee-61d0-4f65-9f1e-1359dcce0cdc"
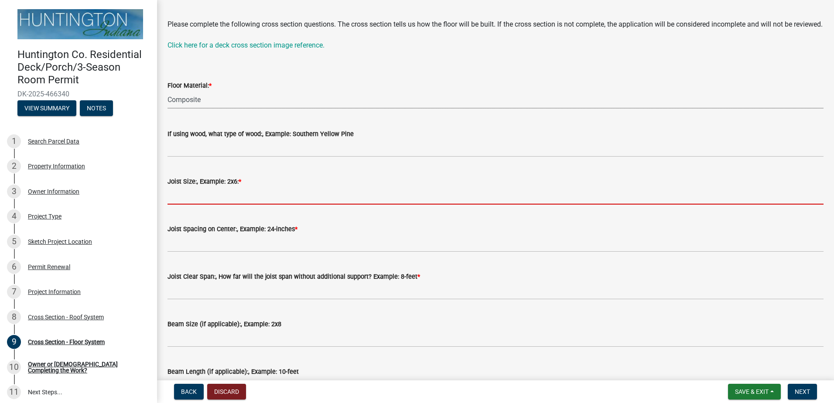
click at [219, 204] on input "Joist Size:, Example: 2x6: *" at bounding box center [495, 196] width 656 height 18
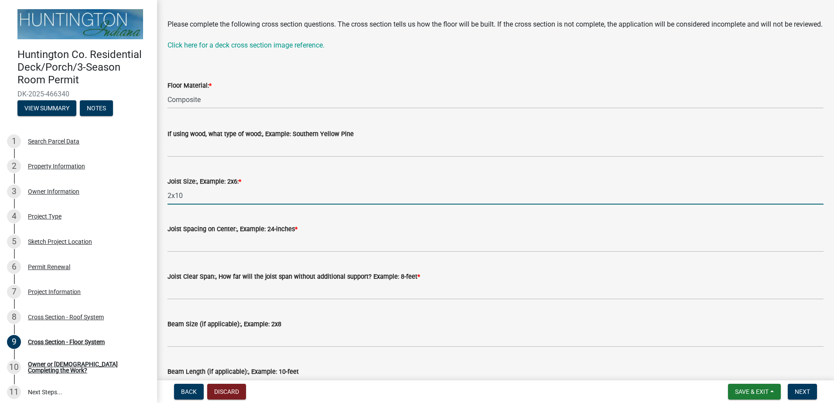
type input "2x10"
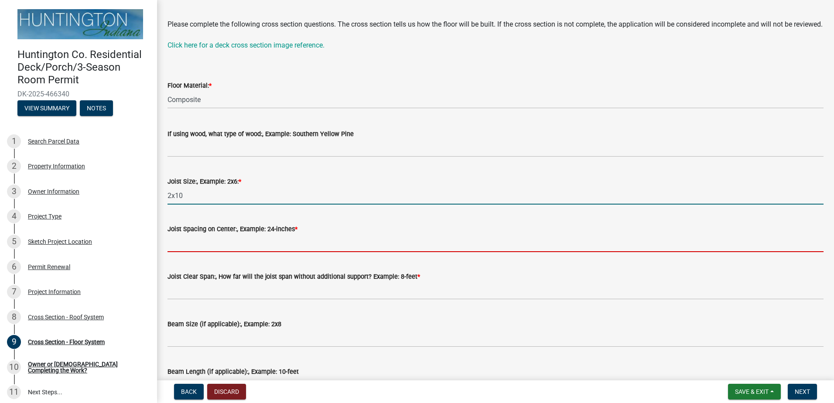
click at [220, 252] on input "Joist Spacing on Center:, Example: 24-inches *" at bounding box center [495, 243] width 656 height 18
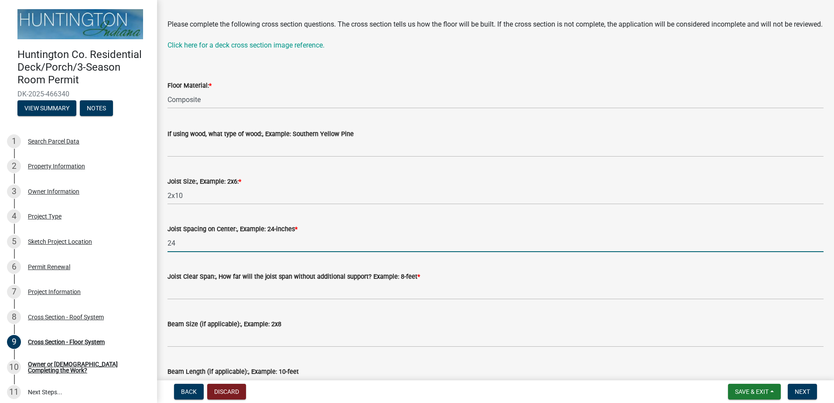
type input "2"
type input "16 inches"
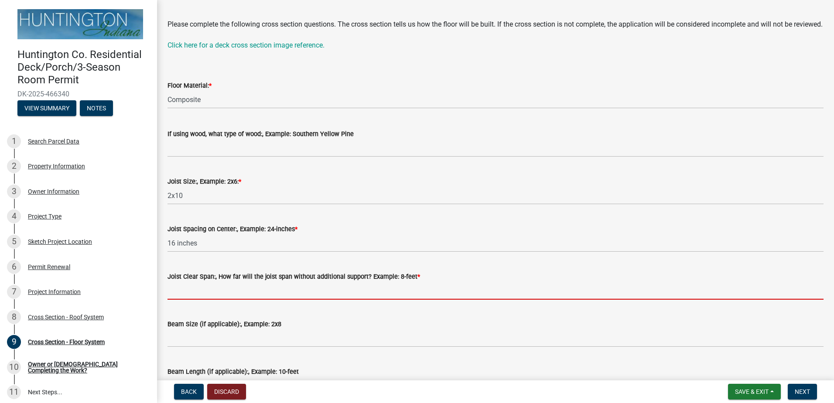
click at [272, 300] on input "Joist Clear Span:, How far will the joist span without additional support? Exam…" at bounding box center [495, 291] width 656 height 18
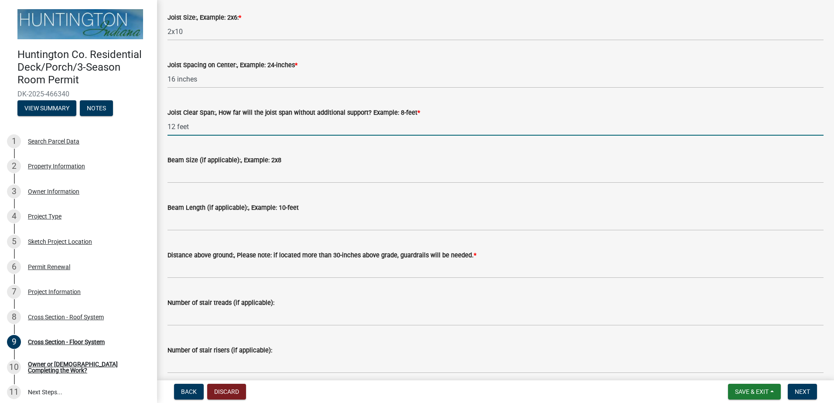
scroll to position [218, 0]
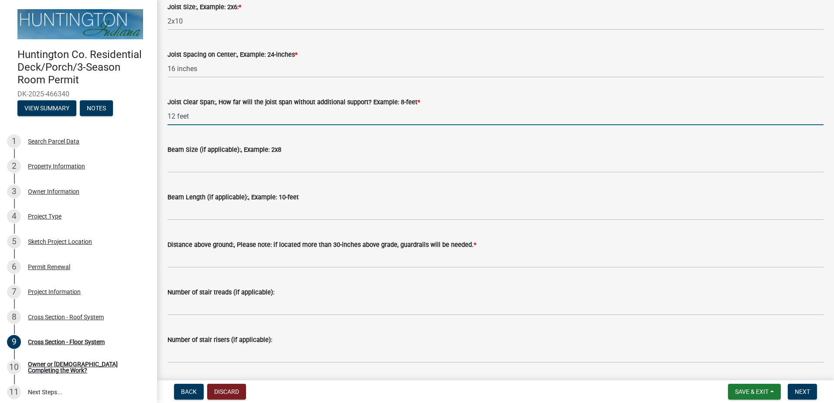
type input "12 feet"
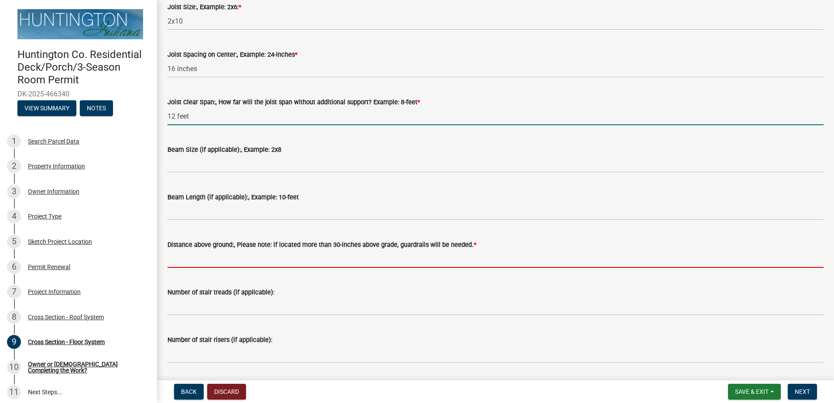
click at [237, 268] on input "Distance above ground:, Please note: if located more than 30-inches above grade…" at bounding box center [495, 259] width 656 height 18
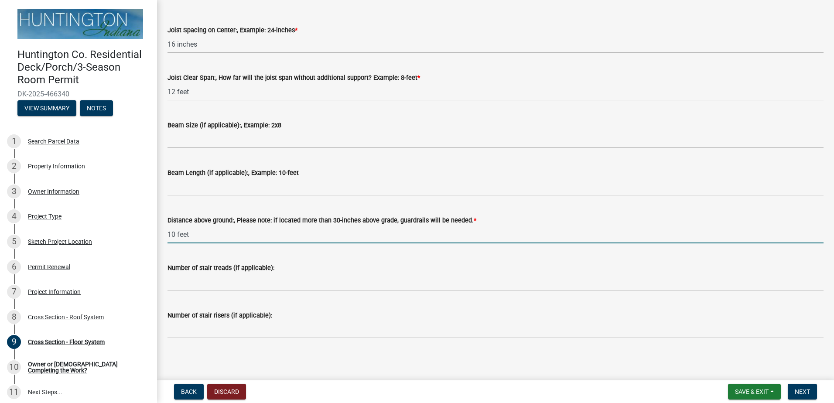
scroll to position [255, 0]
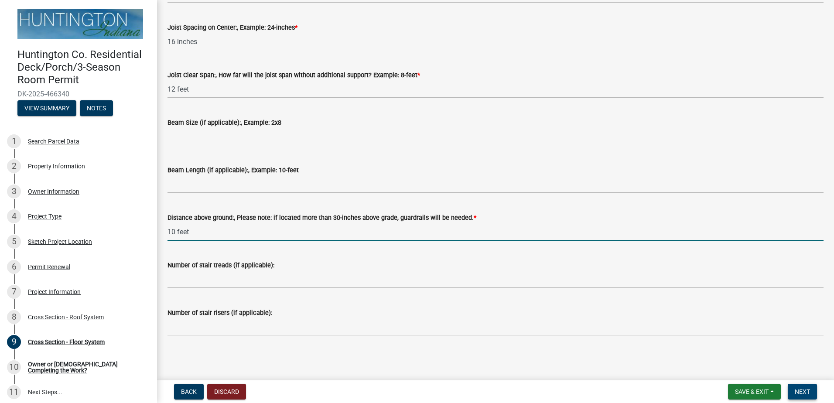
type input "10 feet"
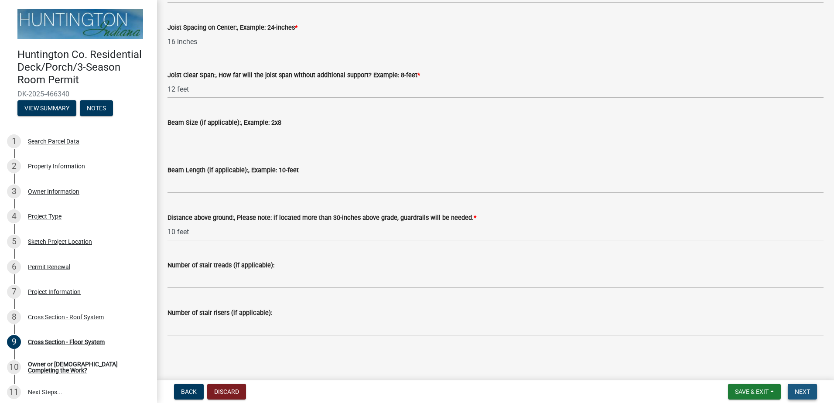
click at [801, 393] on span "Next" at bounding box center [801, 391] width 15 height 7
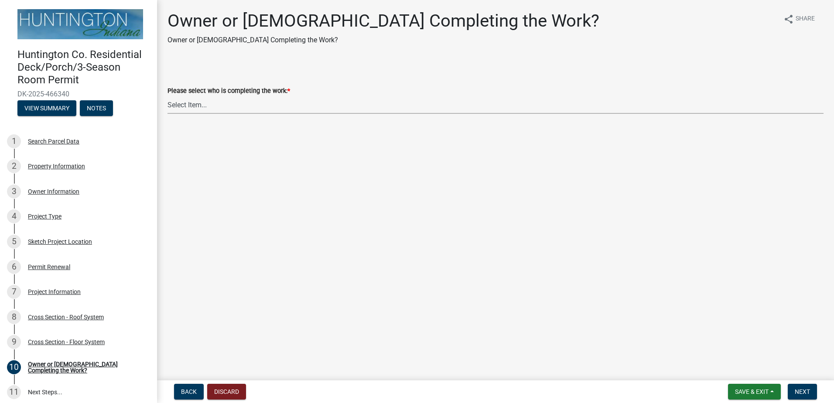
click at [207, 106] on select "Select Item... Owner Contractor" at bounding box center [495, 105] width 656 height 18
click at [167, 96] on select "Select Item... Owner Contractor" at bounding box center [495, 105] width 656 height 18
select select "a52941fb-1707-439d-90ce-d76d6df28a18"
click at [799, 391] on span "Next" at bounding box center [801, 391] width 15 height 7
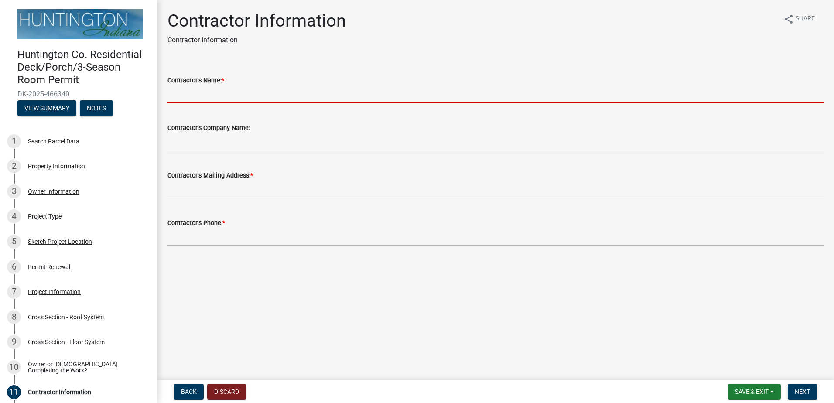
click at [210, 97] on input "Contractor's Name: *" at bounding box center [495, 94] width 656 height 18
type input "T"
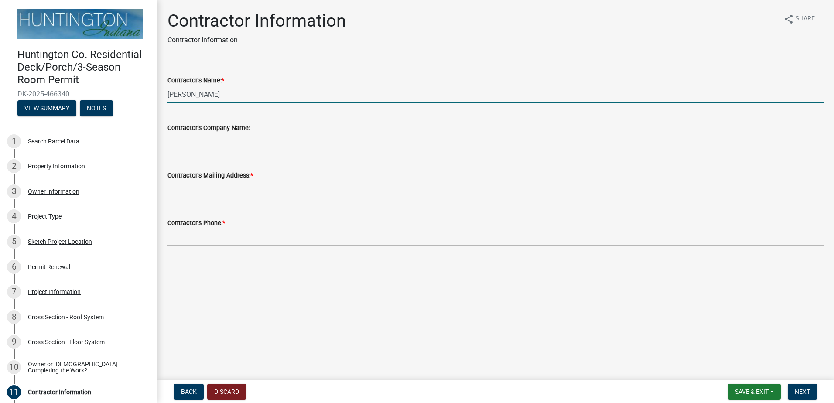
type input "[PERSON_NAME]"
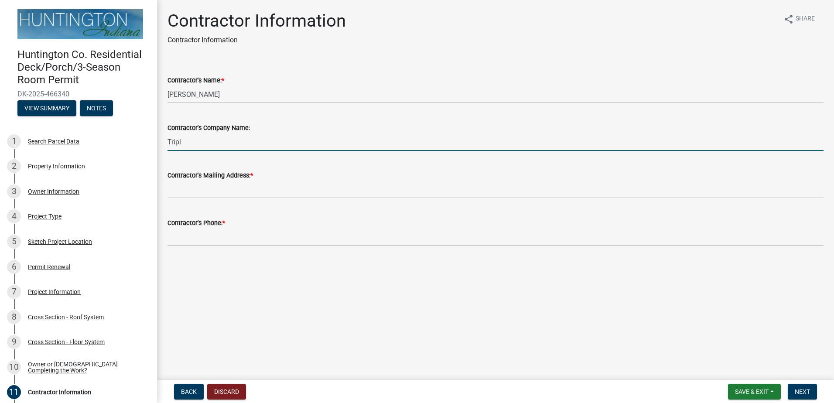
type input "Triple A Construction and Excavating"
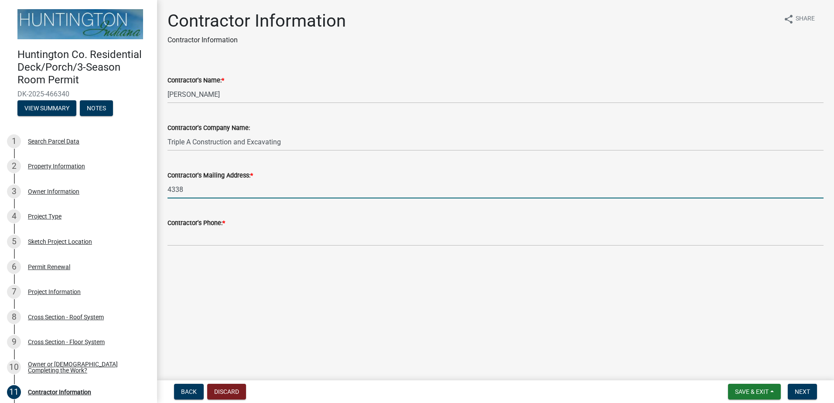
type input "4338 E 1000 N"
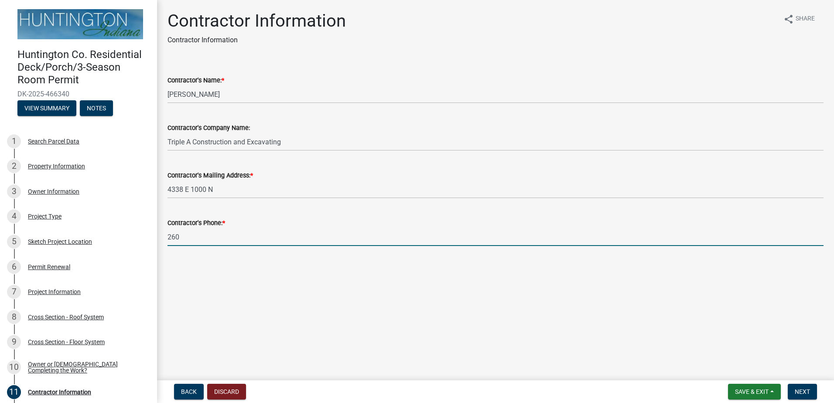
type input "260"
click at [203, 242] on input "260" at bounding box center [495, 237] width 656 height 18
type input "2604462956"
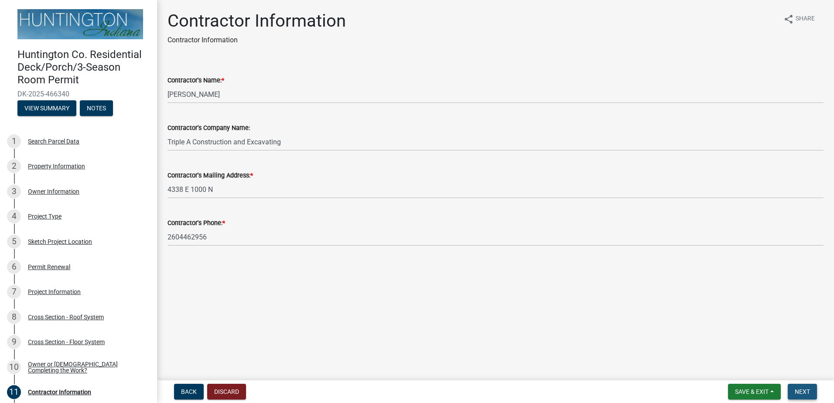
click at [805, 392] on span "Next" at bounding box center [801, 391] width 15 height 7
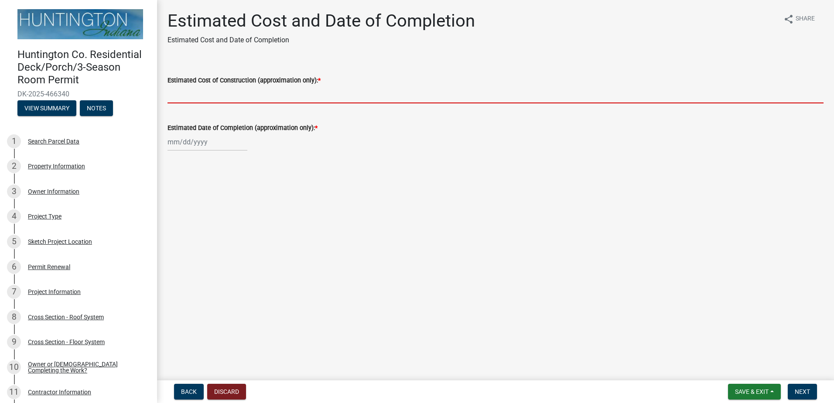
click at [217, 95] on input "Estimated Cost of Construction (approximation only): *" at bounding box center [495, 94] width 656 height 18
select select "8"
select select "2025"
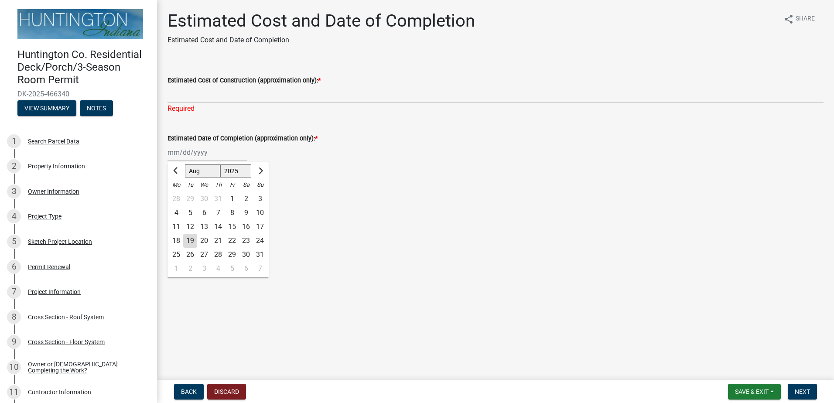
click at [198, 143] on div "[PERSON_NAME] Feb Mar Apr [PERSON_NAME][DATE] Oct Nov [DATE] 1526 1527 1528 152…" at bounding box center [207, 152] width 80 height 18
click at [260, 172] on span "Next month" at bounding box center [259, 170] width 7 height 7
select select "10"
click at [205, 210] on div "8" at bounding box center [204, 213] width 14 height 14
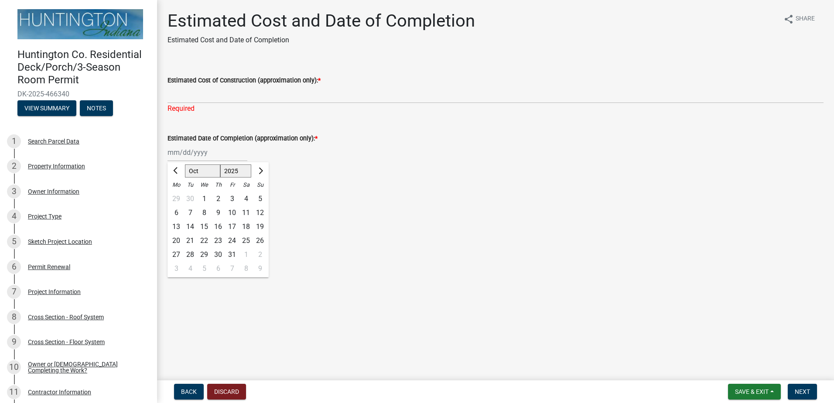
type input "[DATE]"
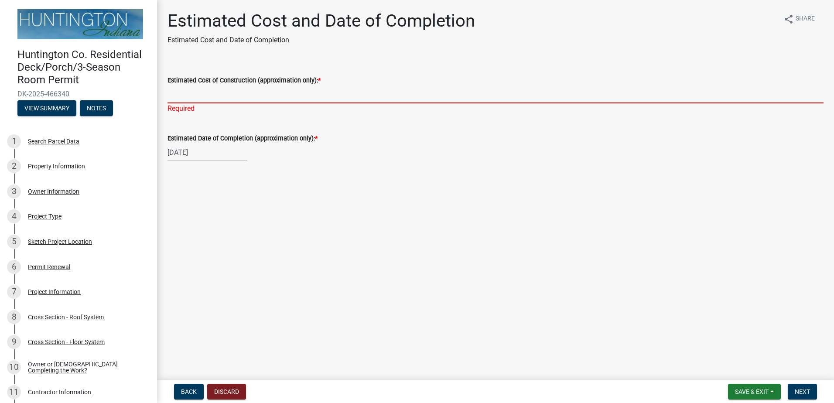
click at [201, 99] on input "Estimated Cost of Construction (approximation only): *" at bounding box center [495, 94] width 656 height 18
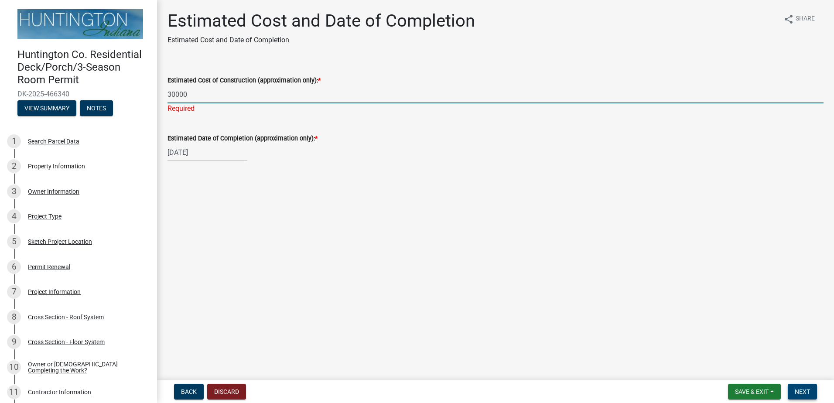
type input "30000"
click at [803, 387] on button "Next" at bounding box center [801, 392] width 29 height 16
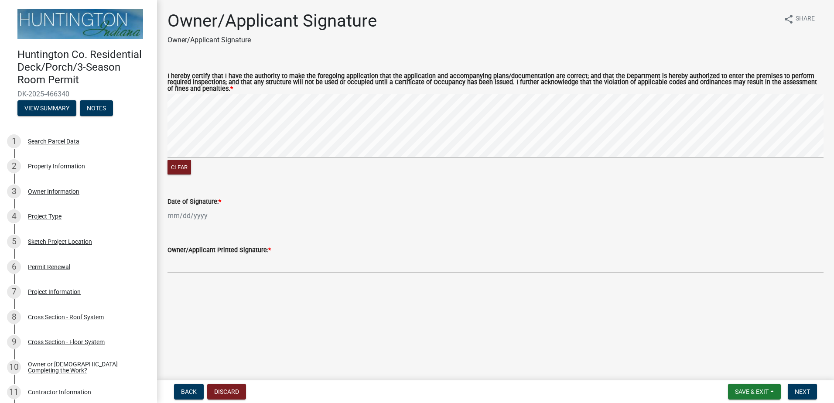
click at [198, 216] on div at bounding box center [207, 216] width 80 height 18
select select "8"
select select "2025"
click at [189, 303] on div "19" at bounding box center [190, 304] width 14 height 14
type input "[DATE]"
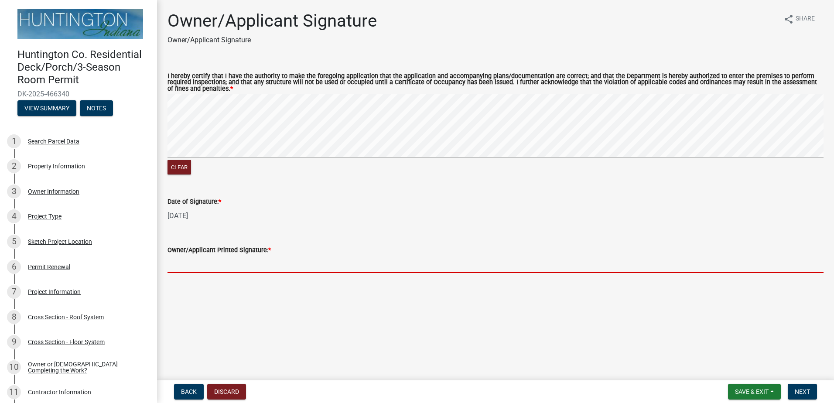
click at [197, 269] on input "Owner/Applicant Printed Signature: *" at bounding box center [495, 264] width 656 height 18
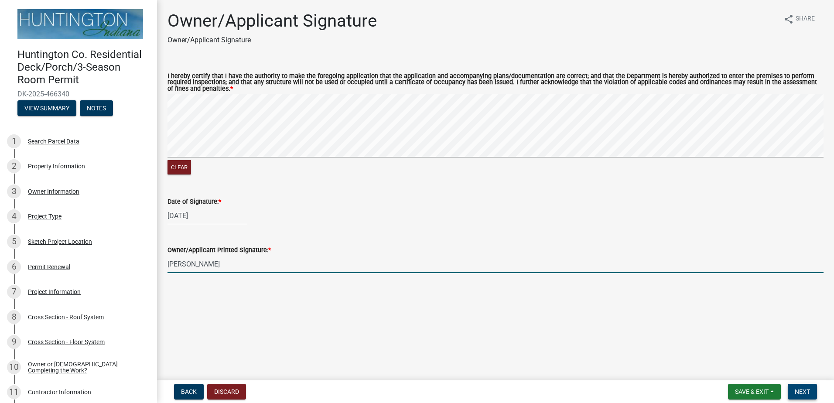
type input "[PERSON_NAME]"
click at [798, 387] on button "Next" at bounding box center [801, 392] width 29 height 16
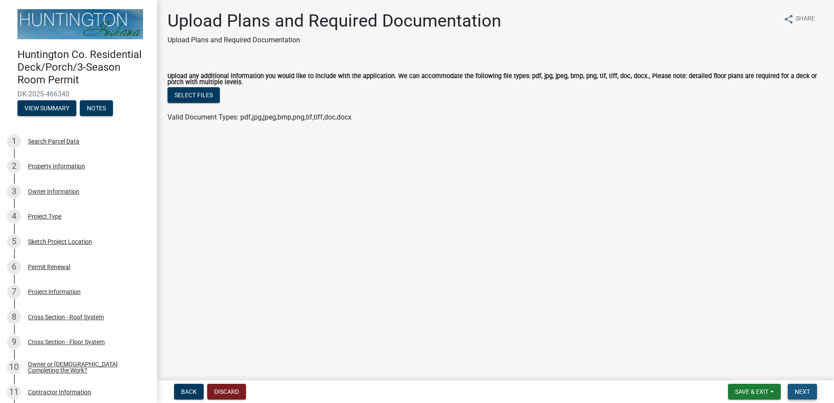
click at [806, 388] on span "Next" at bounding box center [801, 391] width 15 height 7
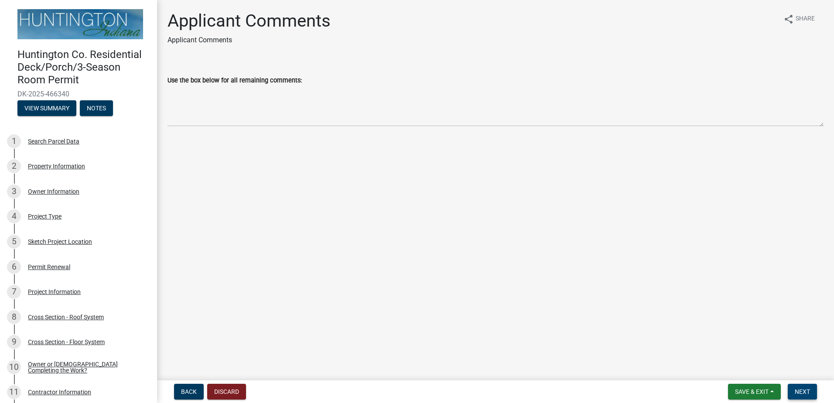
click at [817, 392] on button "Next" at bounding box center [801, 392] width 29 height 16
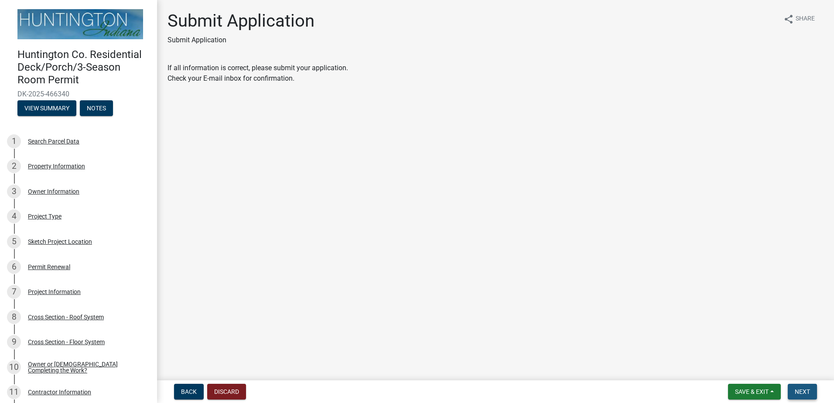
click at [793, 388] on button "Next" at bounding box center [801, 392] width 29 height 16
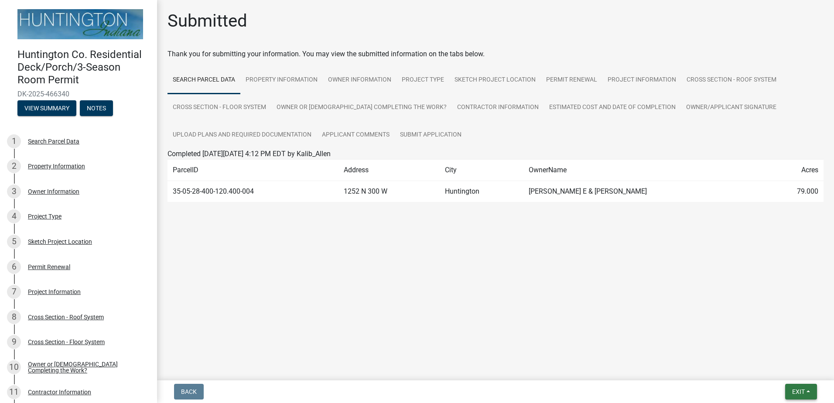
click at [789, 393] on button "Exit" at bounding box center [801, 392] width 32 height 16
click at [774, 367] on button "Save & Exit" at bounding box center [782, 368] width 70 height 21
